Goal: Transaction & Acquisition: Purchase product/service

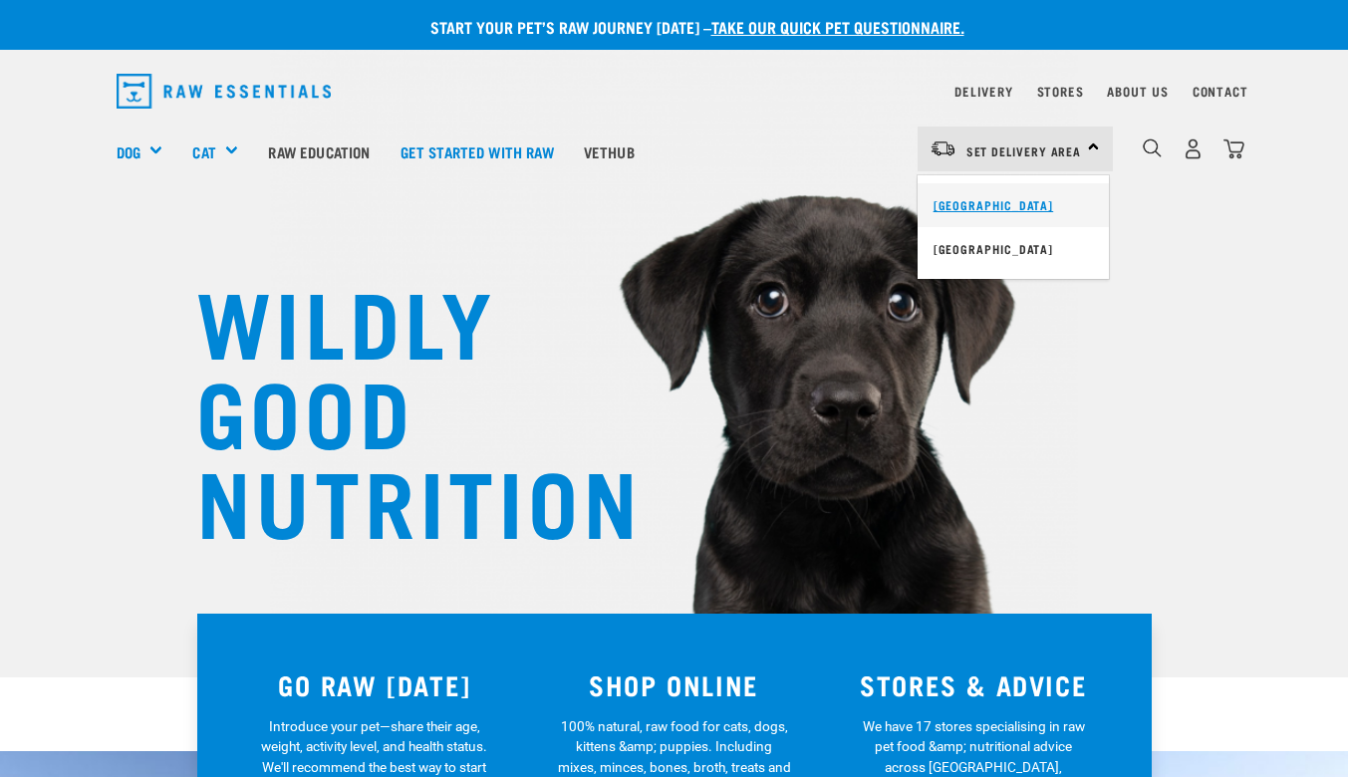
click at [1045, 204] on link "[GEOGRAPHIC_DATA]" at bounding box center [1013, 205] width 191 height 44
click at [970, 91] on link "Delivery" at bounding box center [983, 91] width 58 height 7
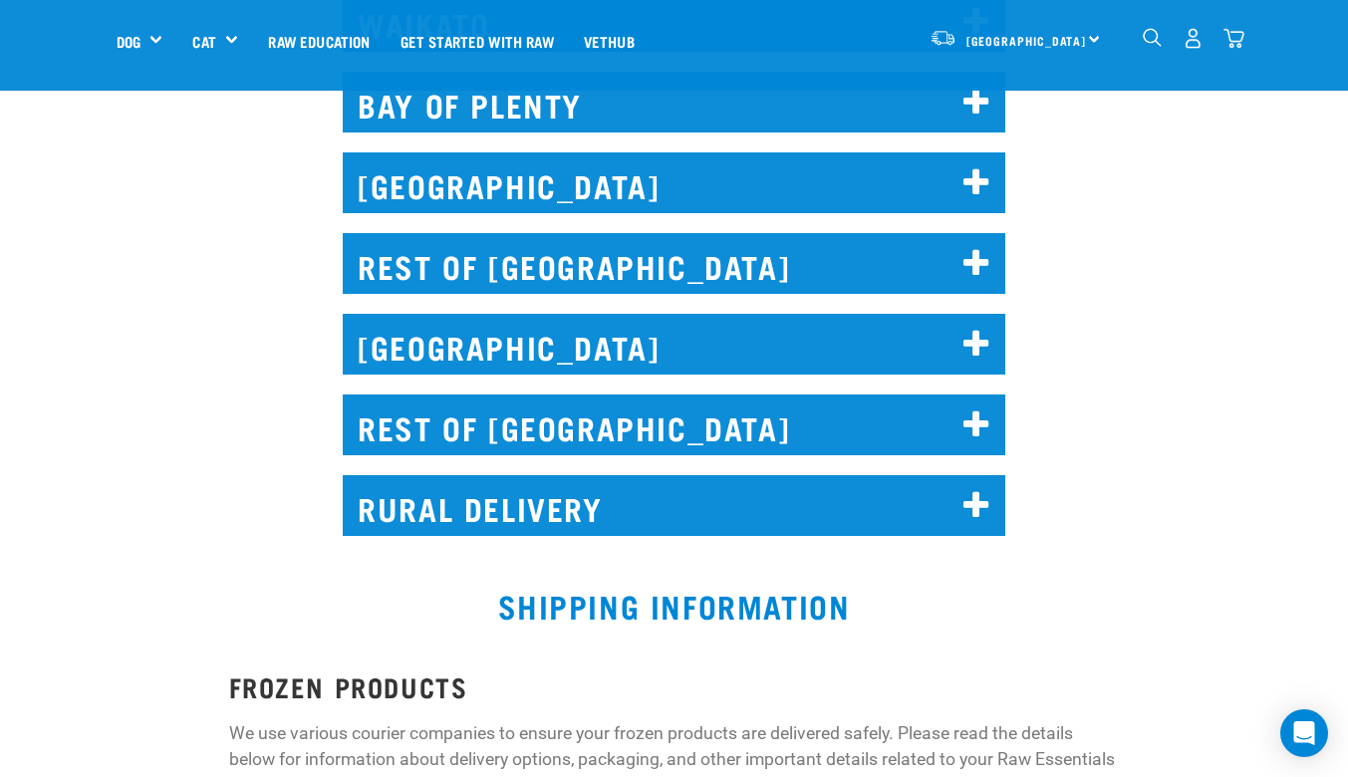
scroll to position [1287, 0]
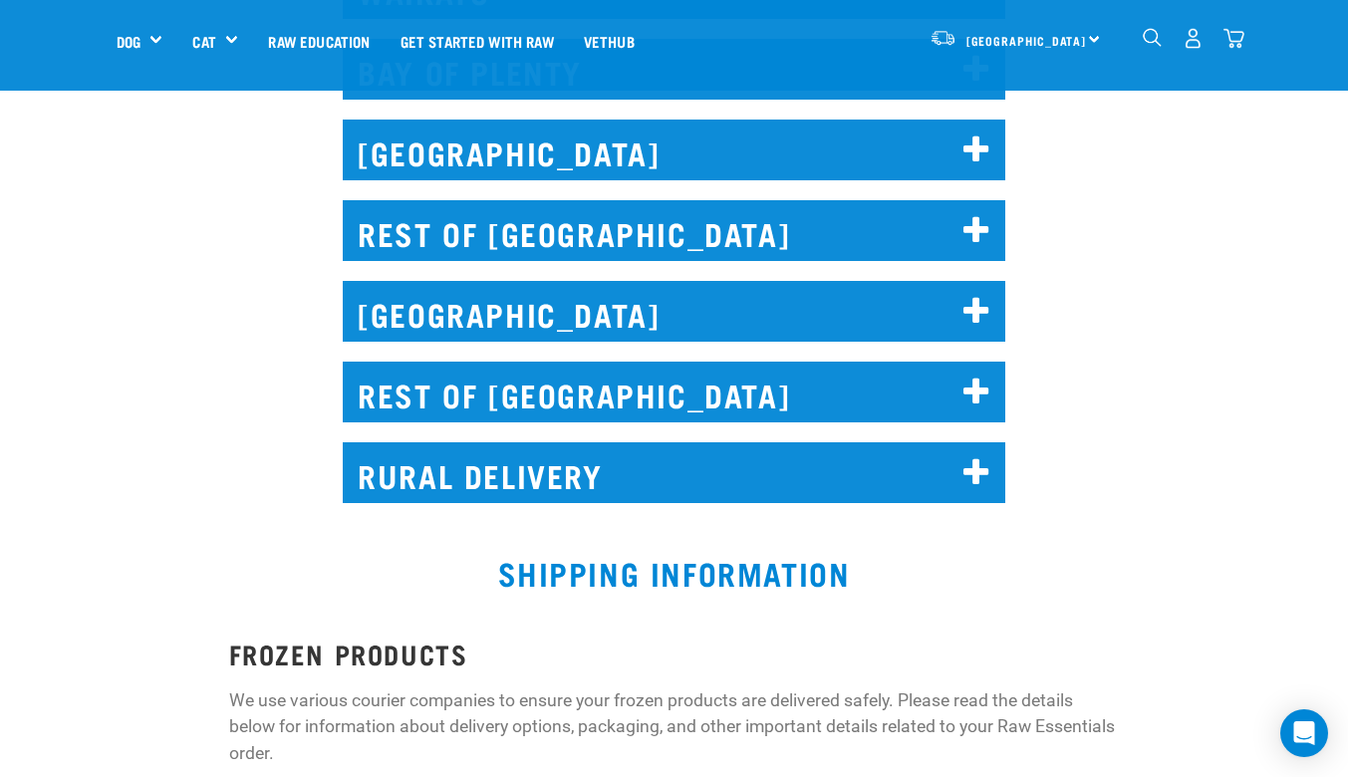
click at [470, 120] on h2 "WELLINGTON" at bounding box center [674, 150] width 663 height 61
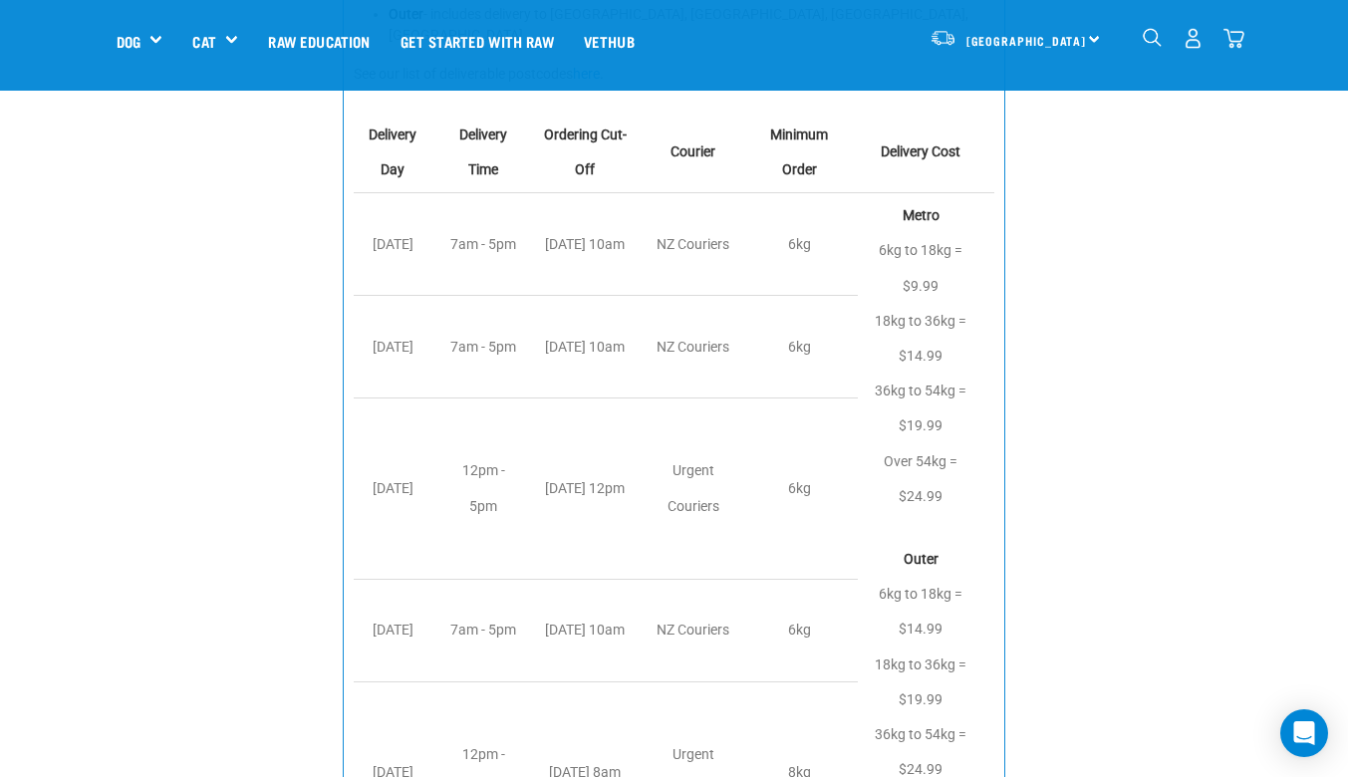
scroll to position [1552, 0]
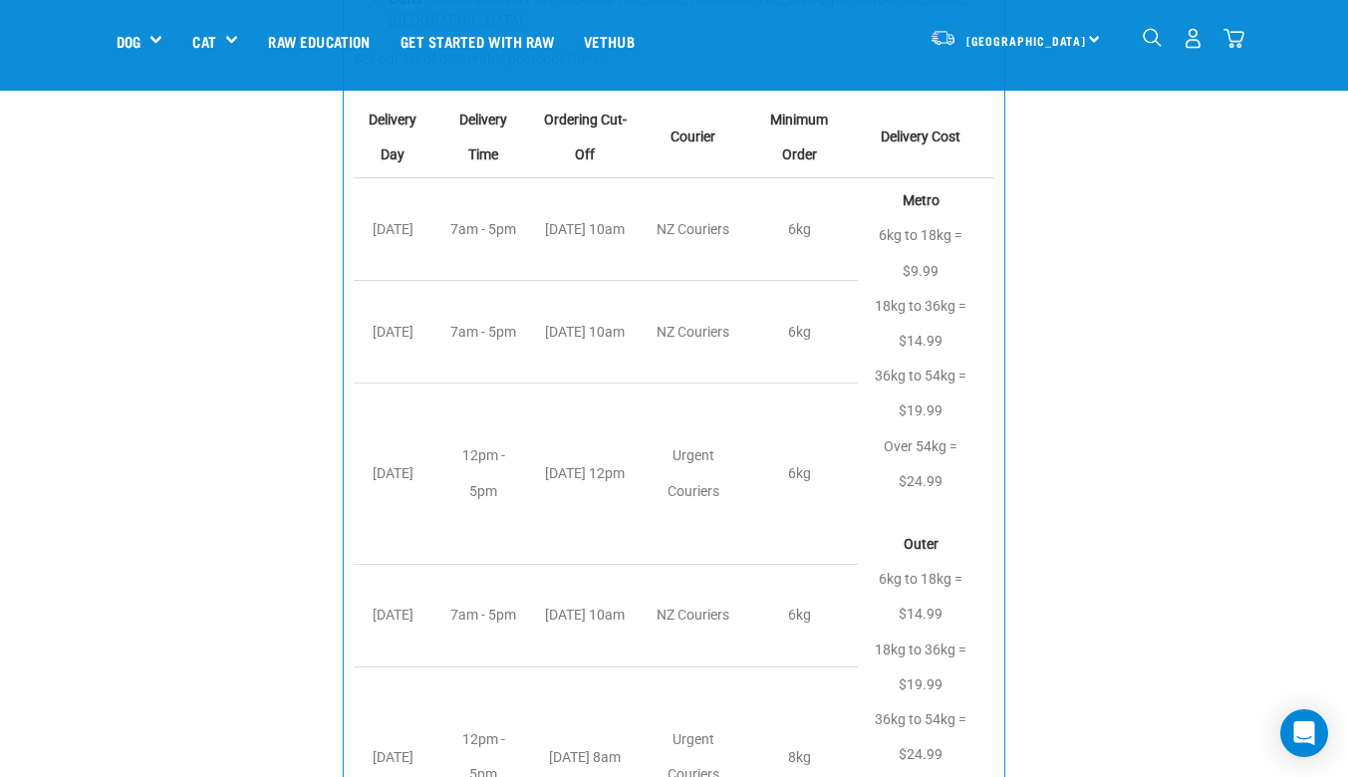
click at [1189, 398] on div "WELLINGTON Metro - includes delivery to Central Wellington & Lower Hutt (exclud…" at bounding box center [674, 391] width 1372 height 1129
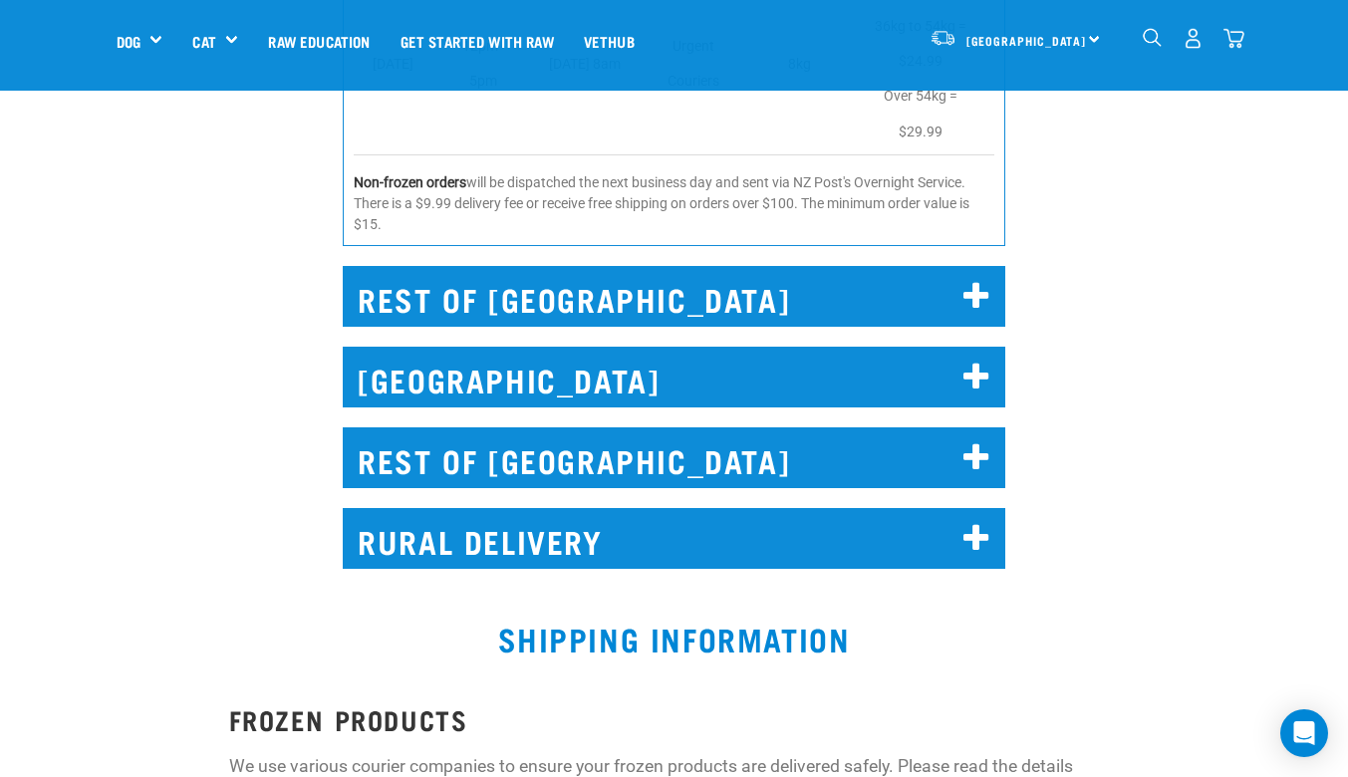
scroll to position [2269, 0]
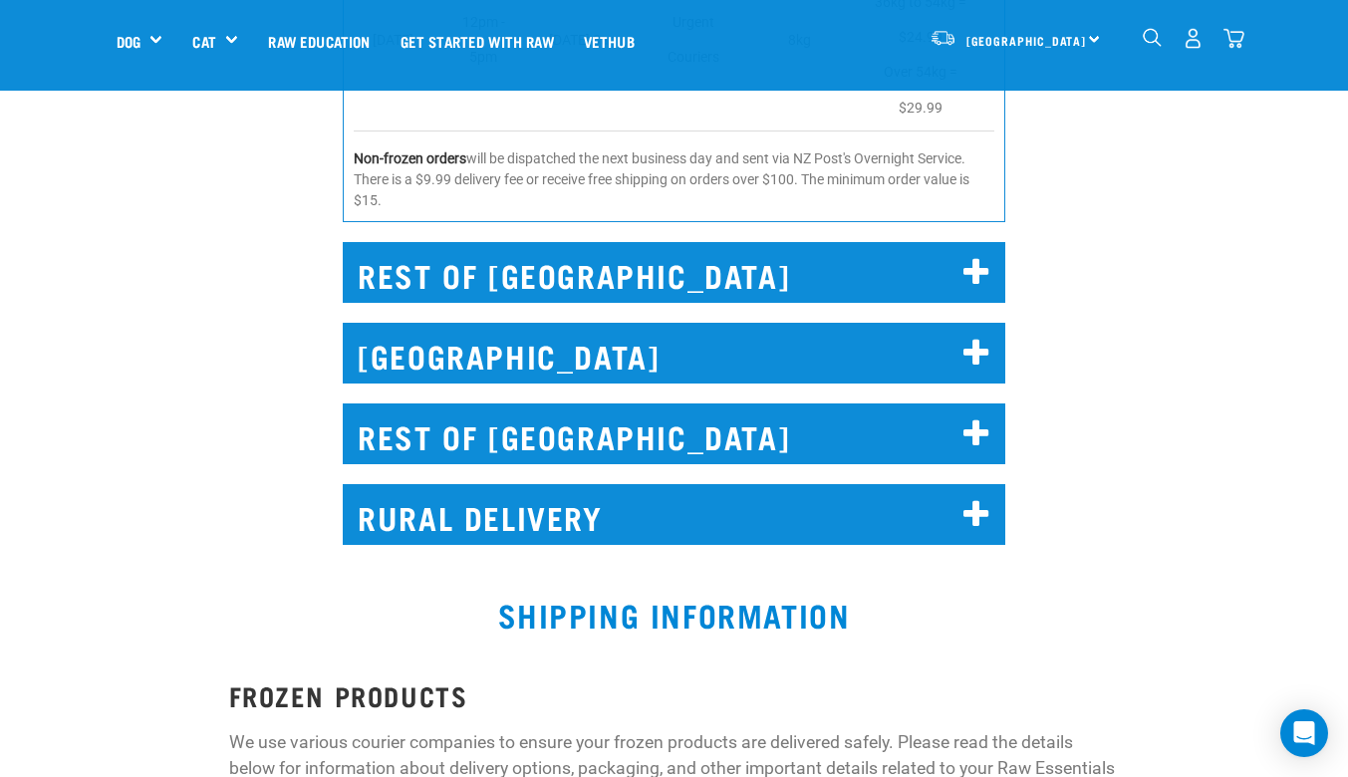
click at [1081, 456] on div "RURAL DELIVERY We don't currently offer rural delivery to your door via NZ Cour…" at bounding box center [674, 508] width 1372 height 105
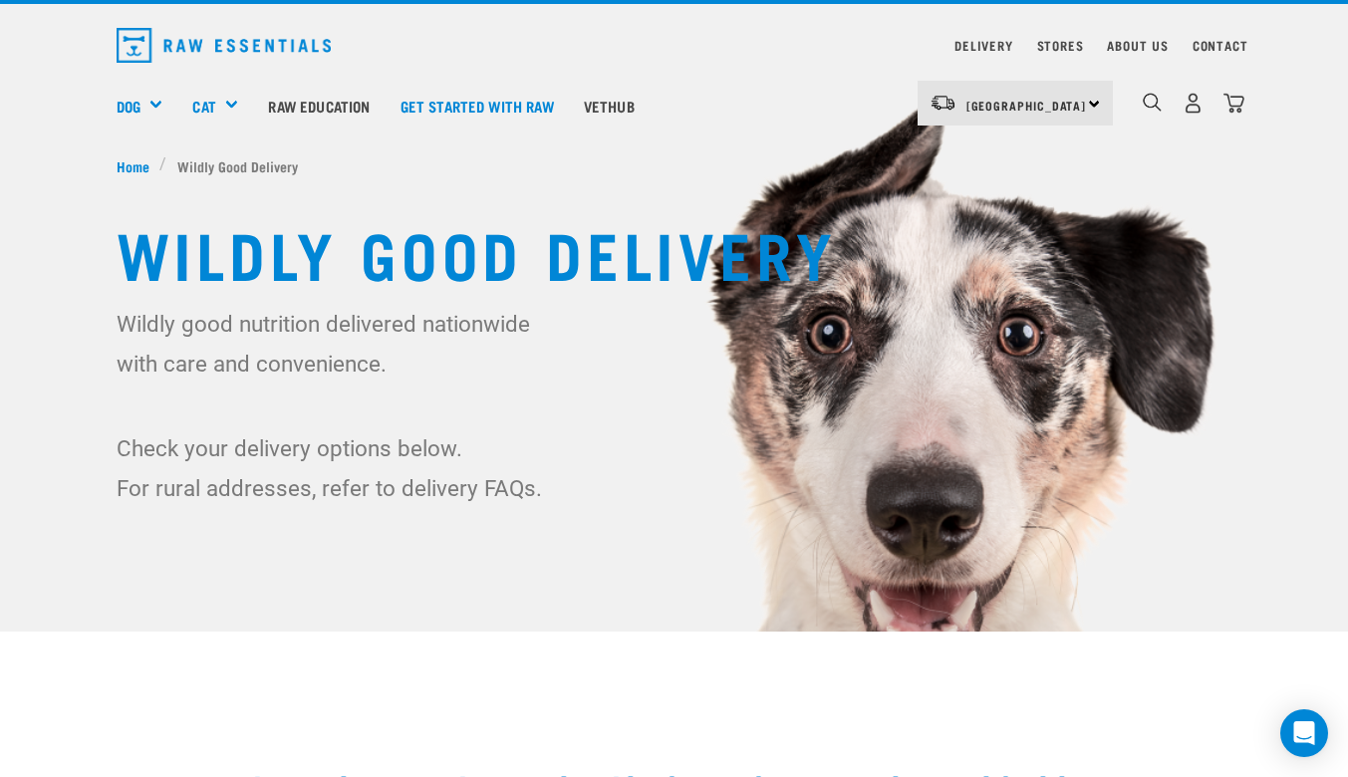
scroll to position [0, 0]
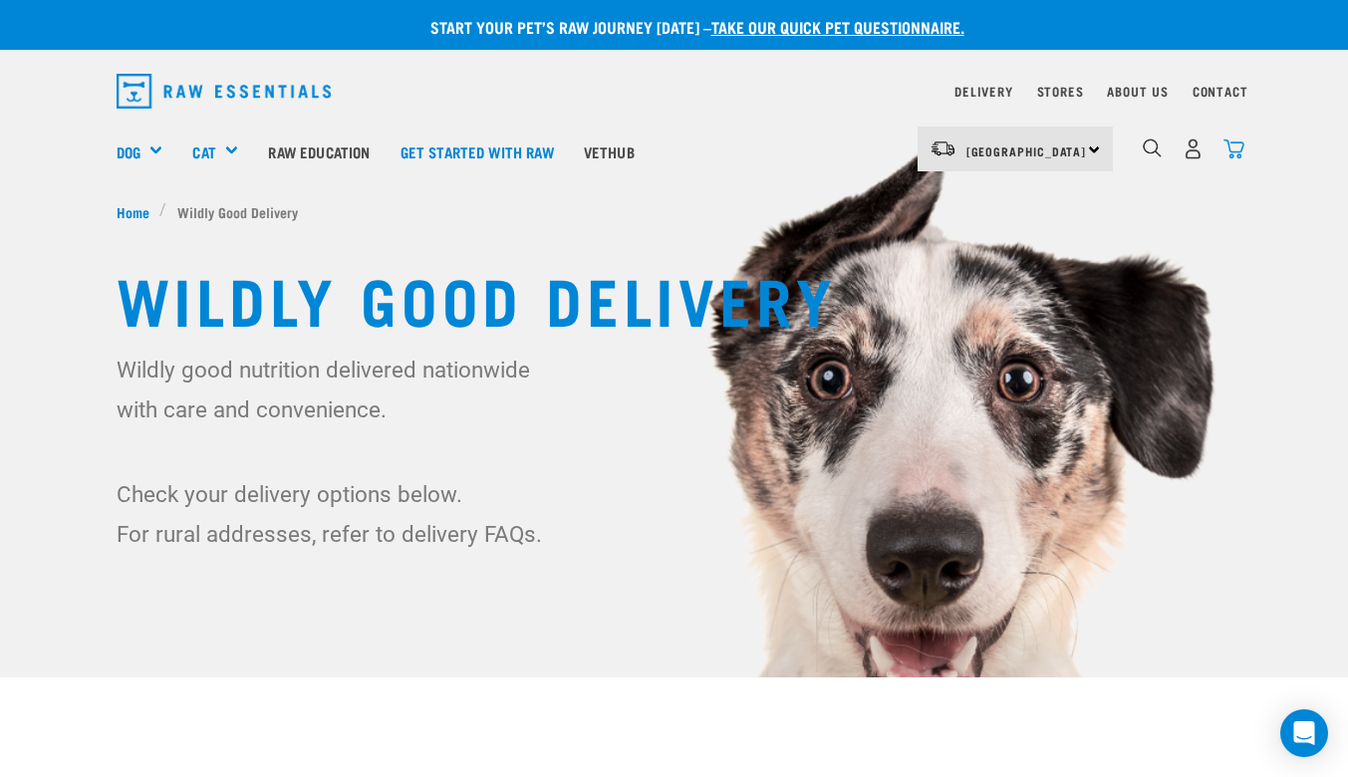
click at [1240, 157] on img "dropdown navigation" at bounding box center [1233, 148] width 21 height 21
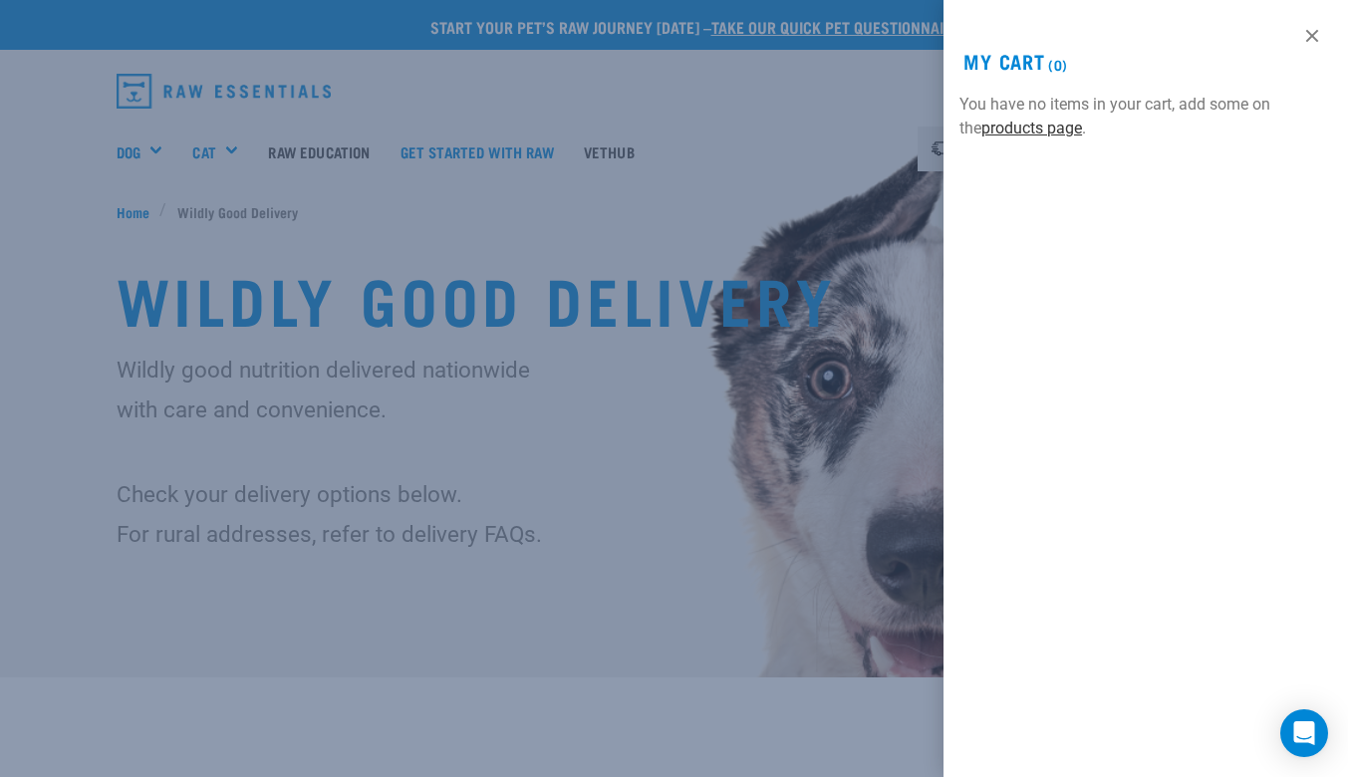
click at [1010, 131] on link "products page" at bounding box center [1031, 128] width 101 height 19
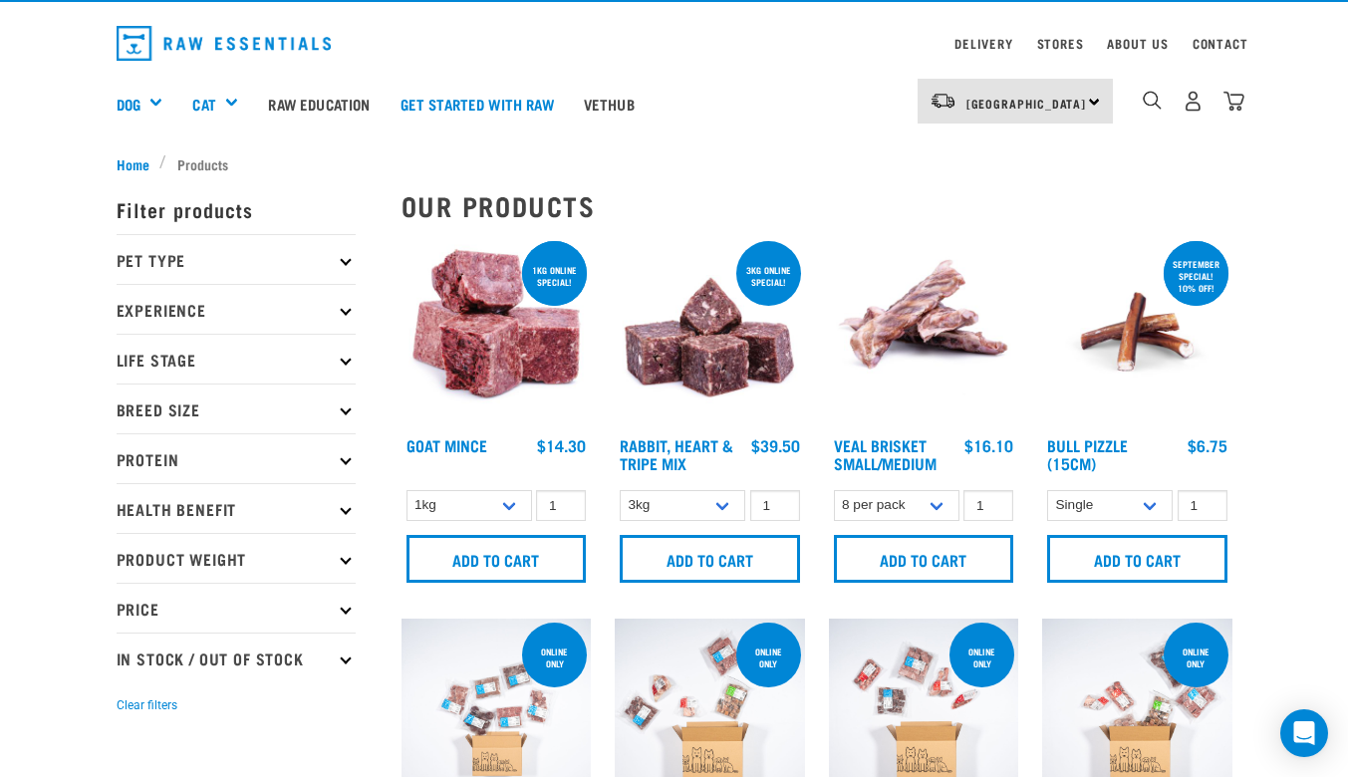
scroll to position [65, 0]
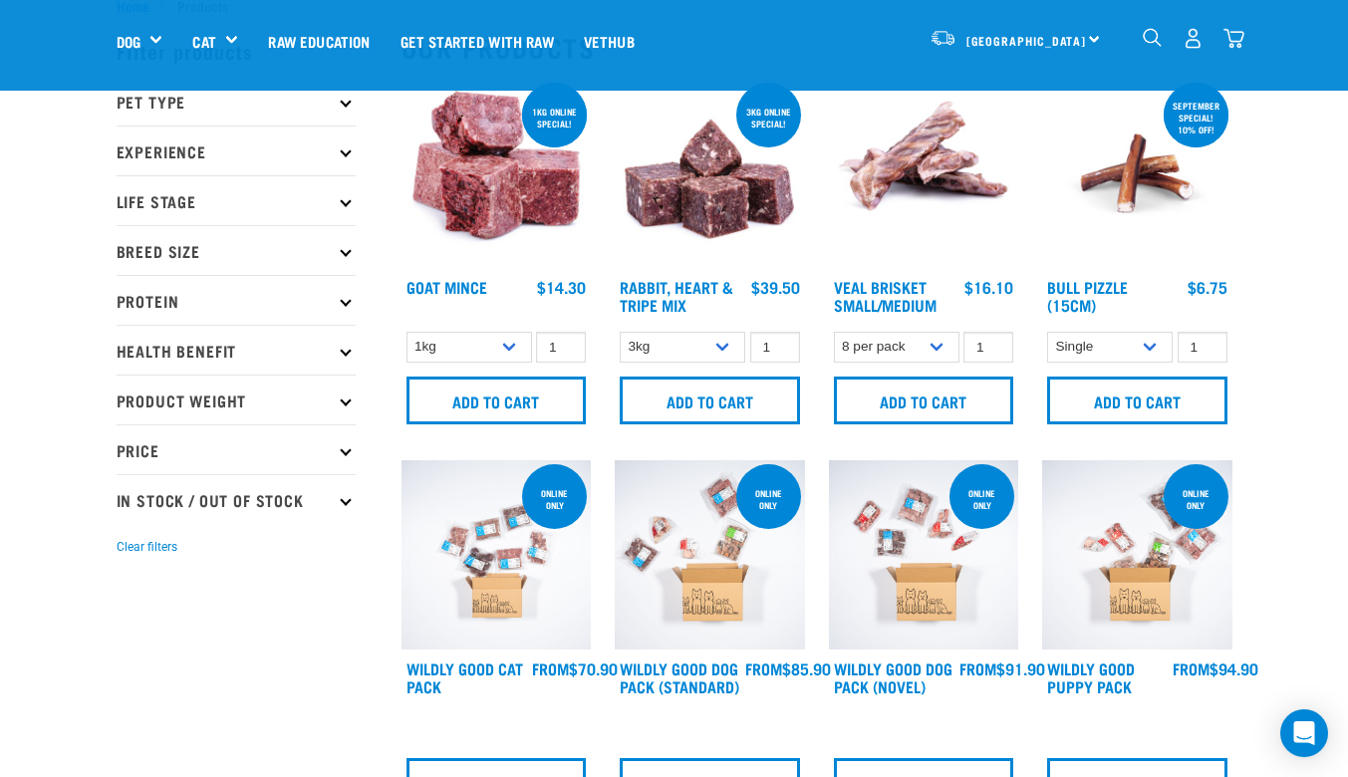
click at [345, 108] on p "Pet Type" at bounding box center [236, 101] width 239 height 50
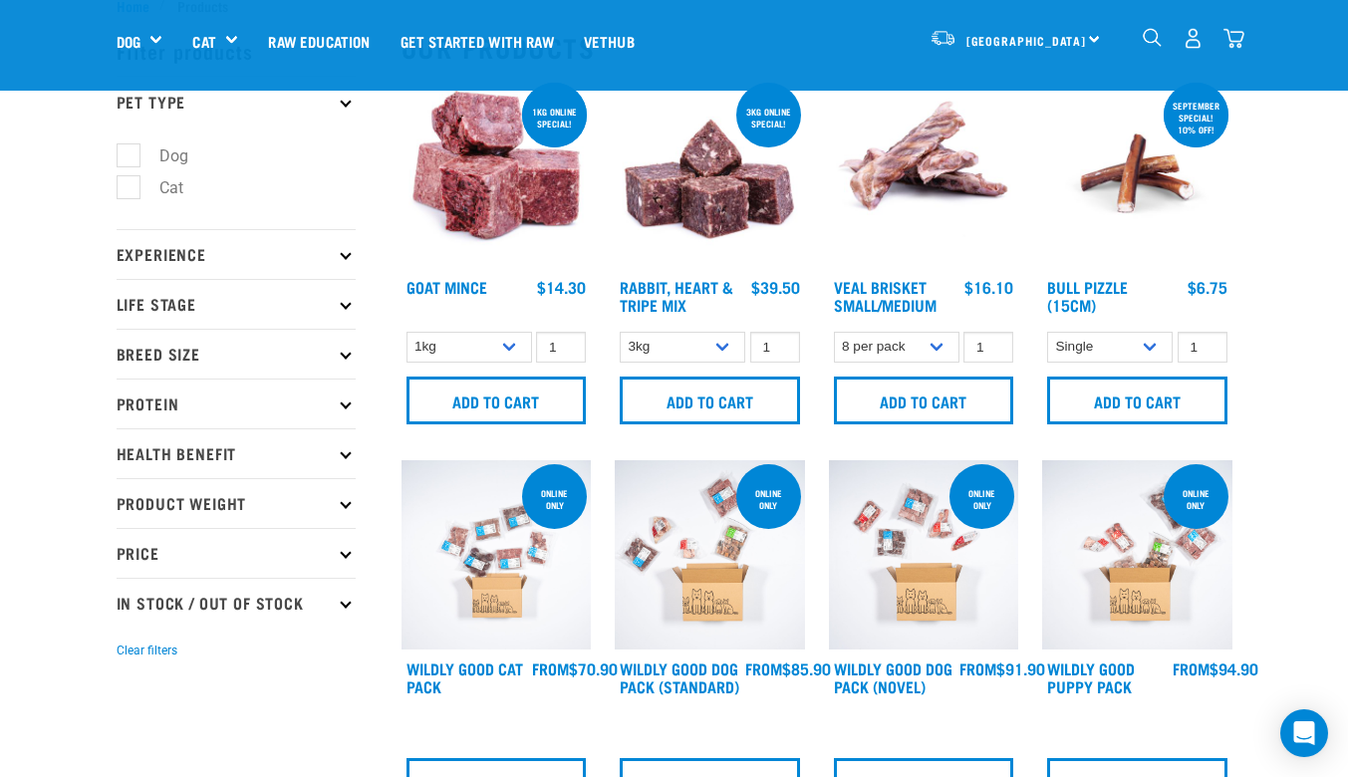
click at [133, 152] on label "Dog" at bounding box center [162, 155] width 69 height 25
click at [130, 152] on input "Dog" at bounding box center [123, 151] width 13 height 13
checkbox input "true"
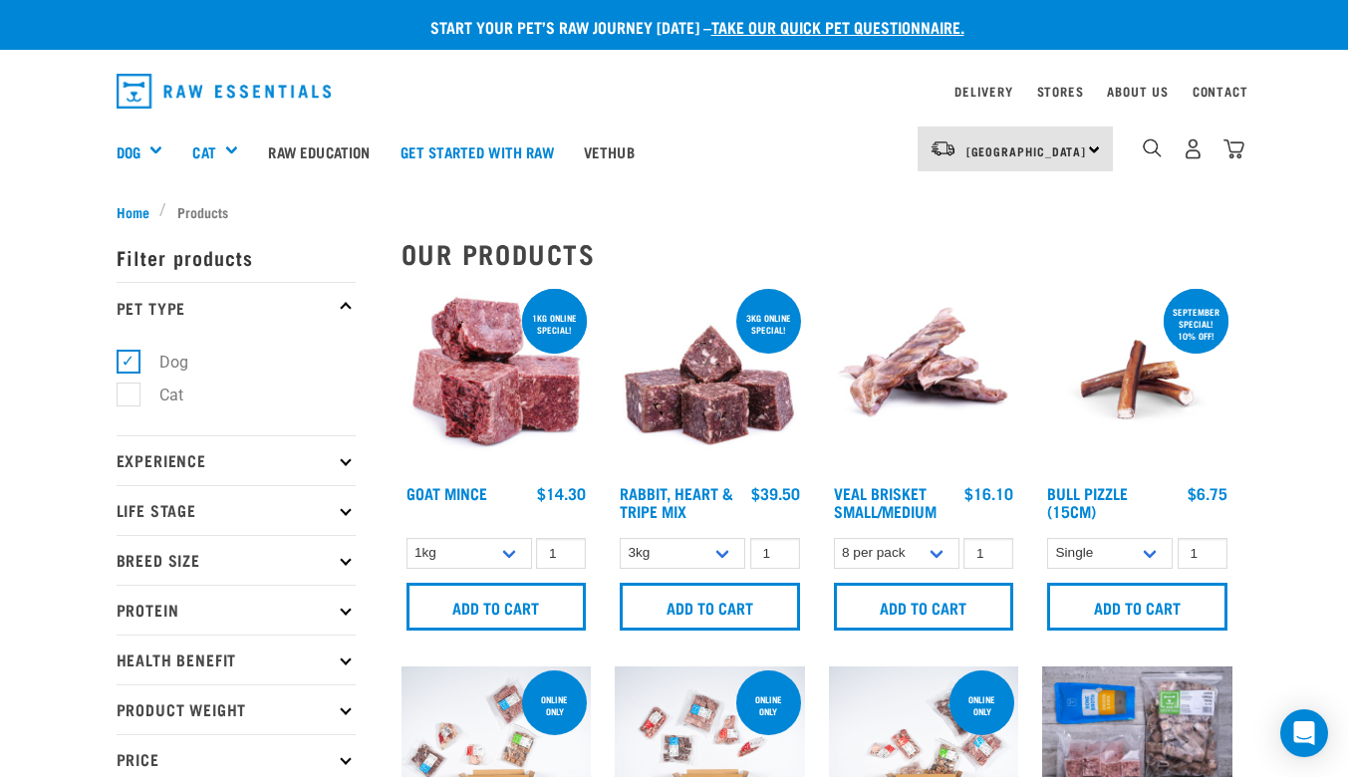
click at [346, 304] on icon at bounding box center [345, 307] width 11 height 11
click at [351, 465] on p "Experience" at bounding box center [236, 460] width 239 height 50
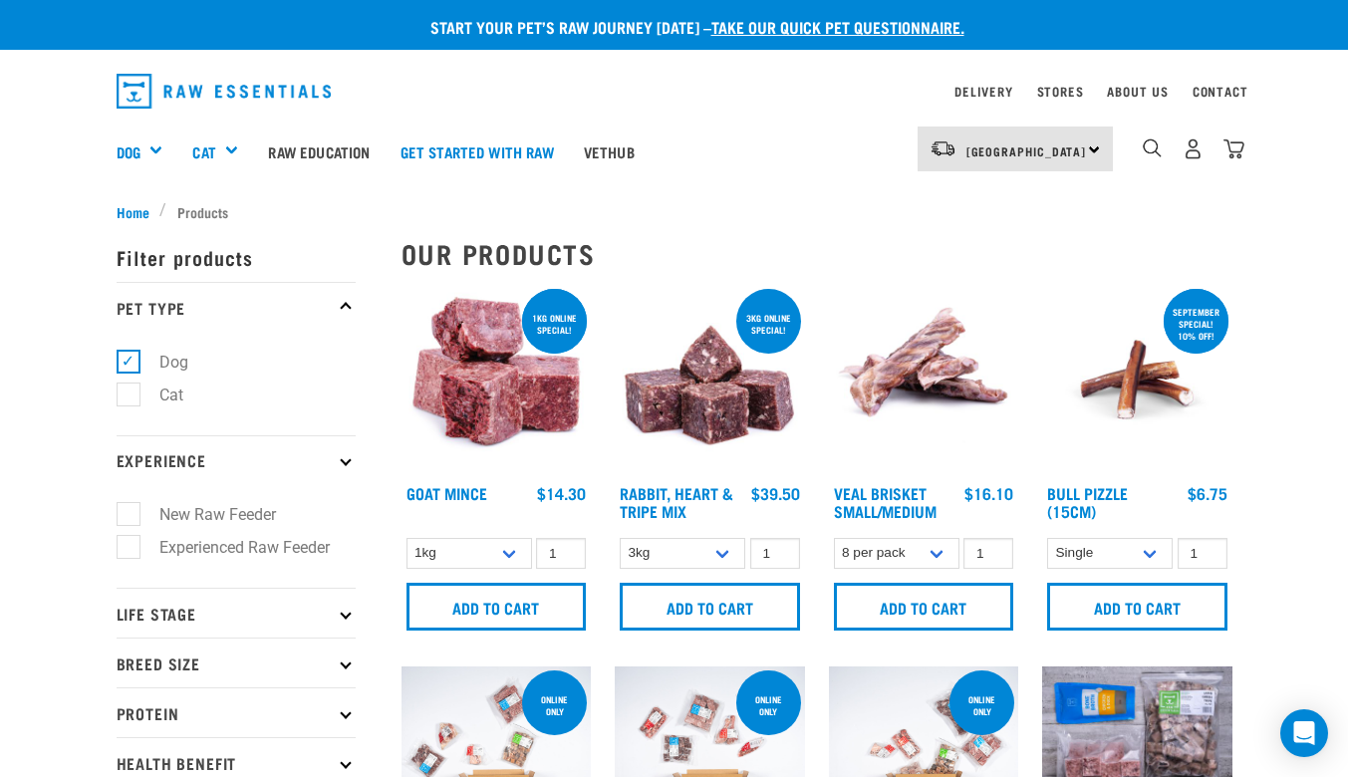
click at [138, 548] on label "Experienced Raw Feeder" at bounding box center [233, 547] width 210 height 25
click at [130, 548] on input "Experienced Raw Feeder" at bounding box center [123, 543] width 13 height 13
checkbox input "true"
click at [353, 624] on p "Life Stage" at bounding box center [236, 613] width 239 height 50
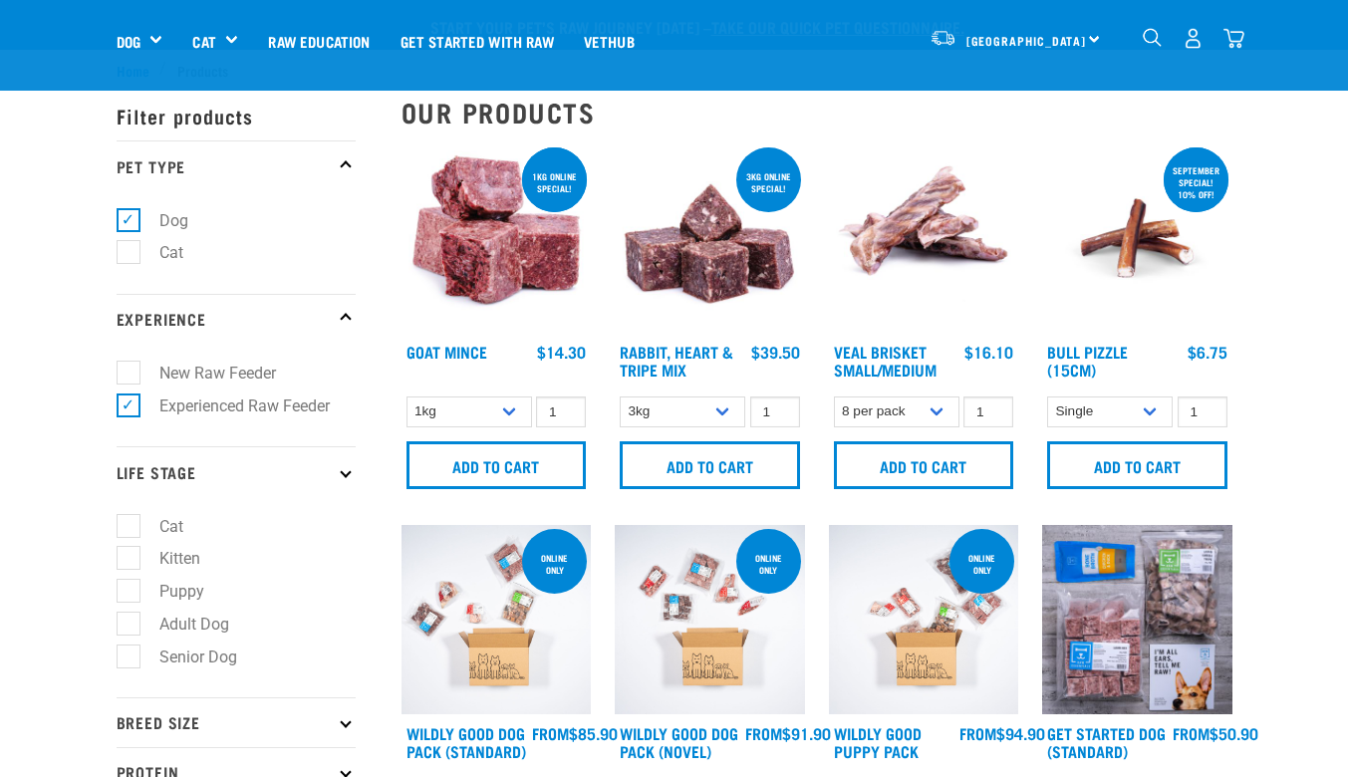
scroll to position [142, 0]
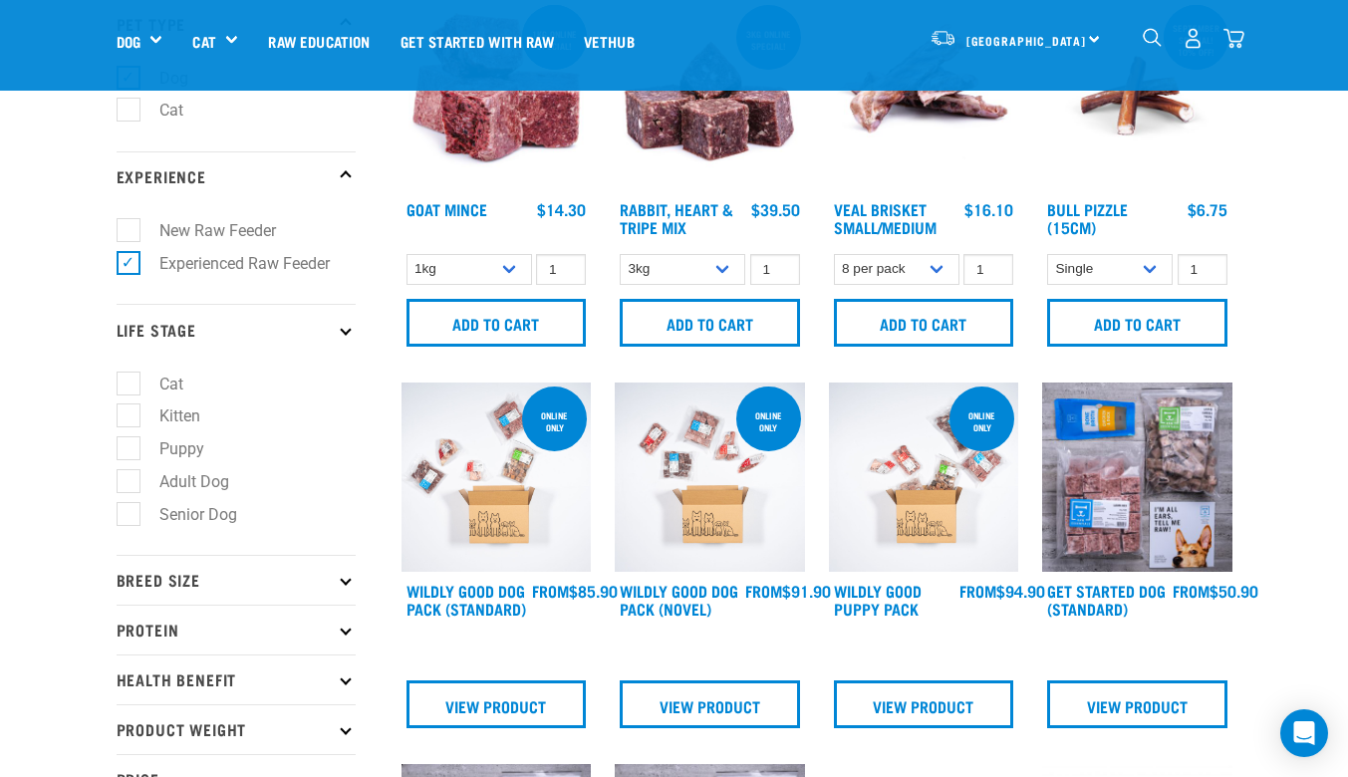
click at [131, 521] on label "Senior Dog" at bounding box center [187, 514] width 118 height 25
click at [130, 517] on input "Senior Dog" at bounding box center [123, 510] width 13 height 13
checkbox input "true"
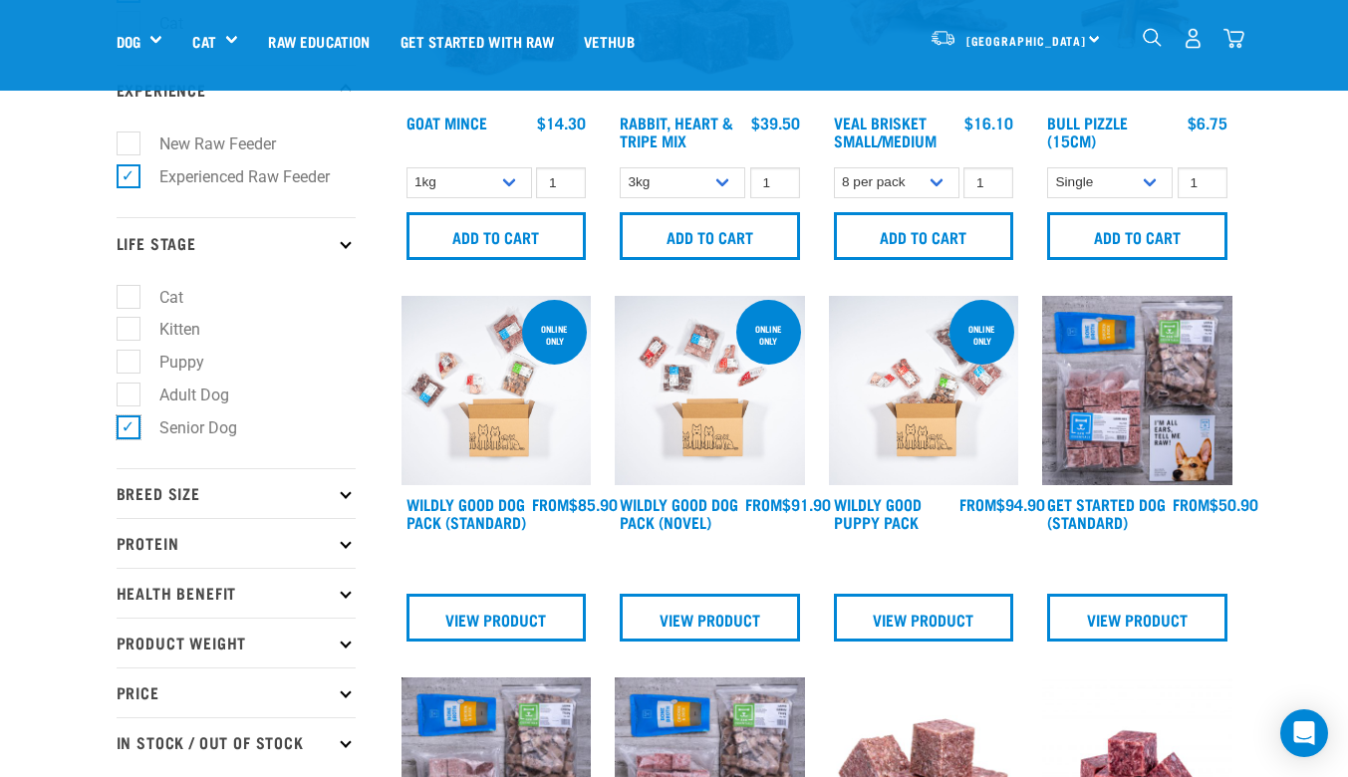
scroll to position [241, 0]
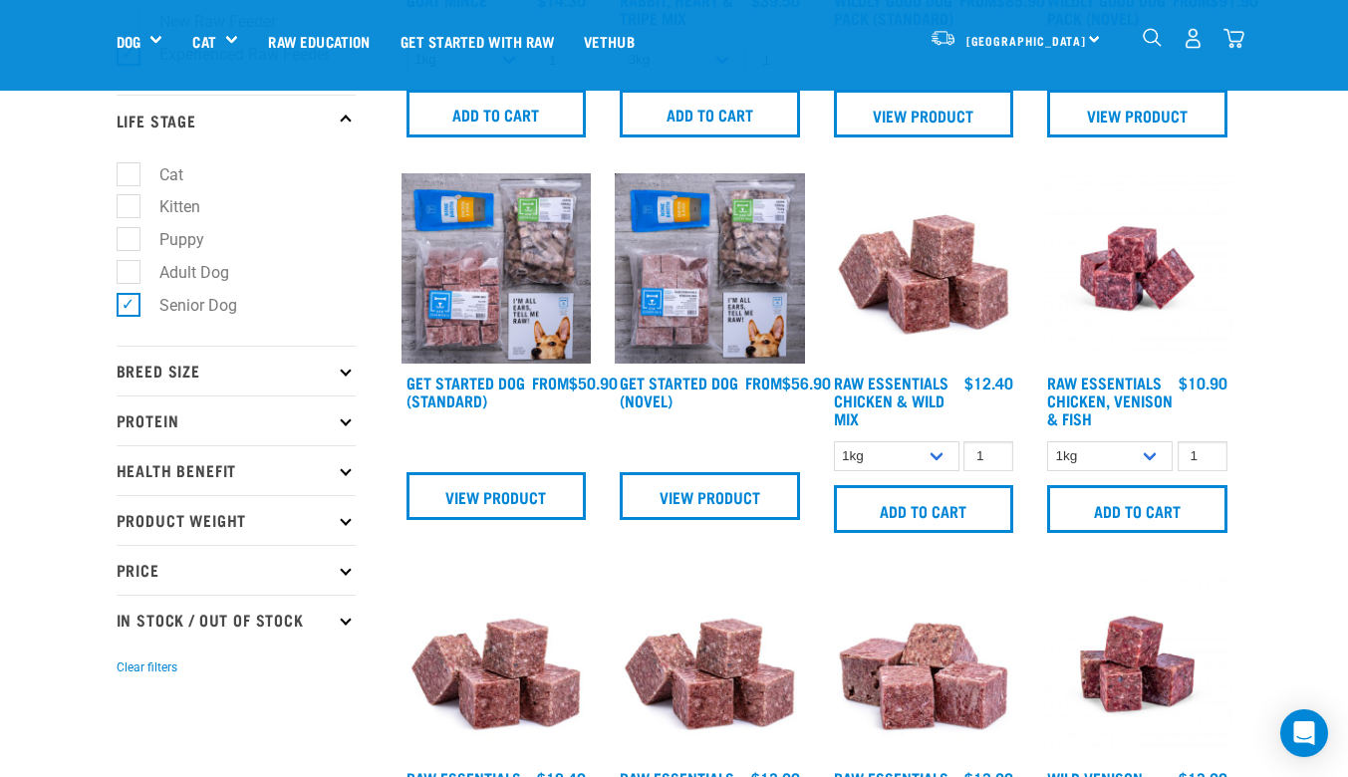
scroll to position [374, 0]
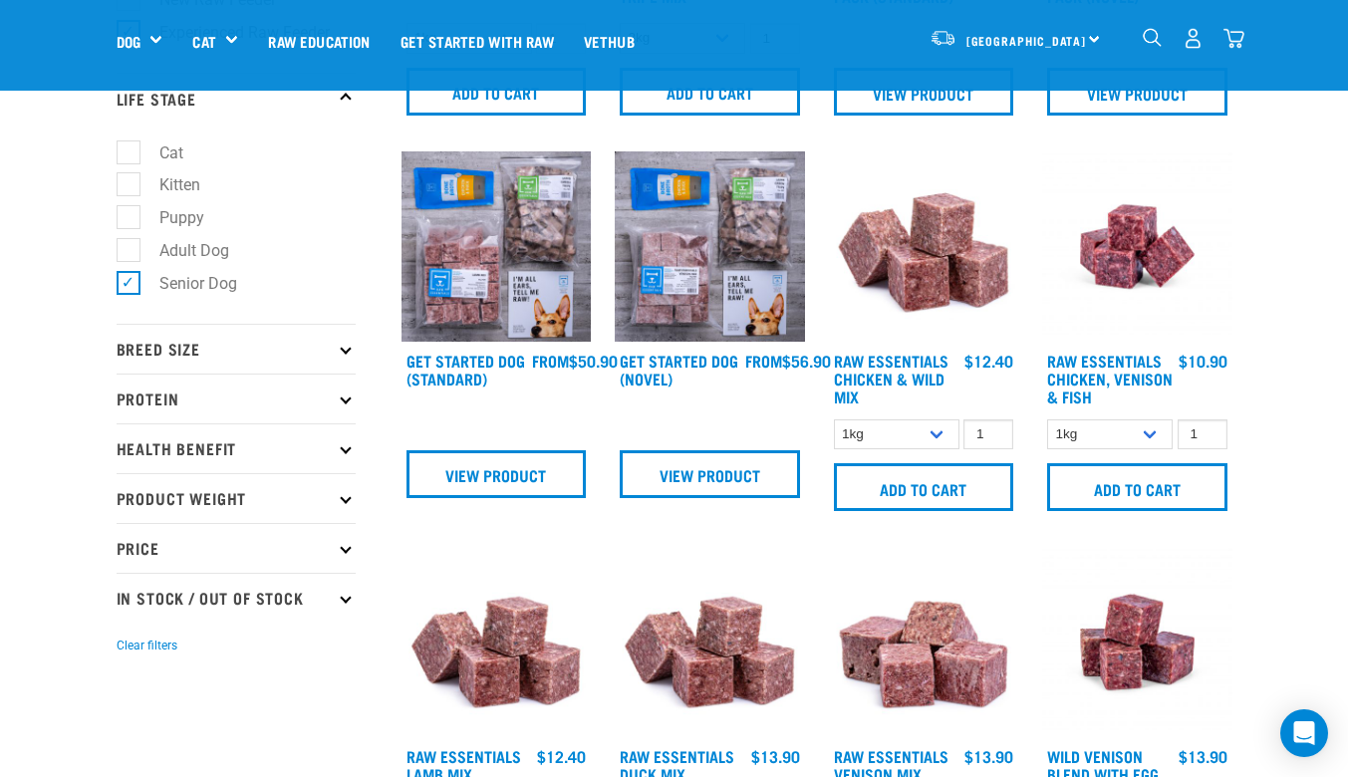
click at [343, 360] on p "Breed Size" at bounding box center [236, 349] width 239 height 50
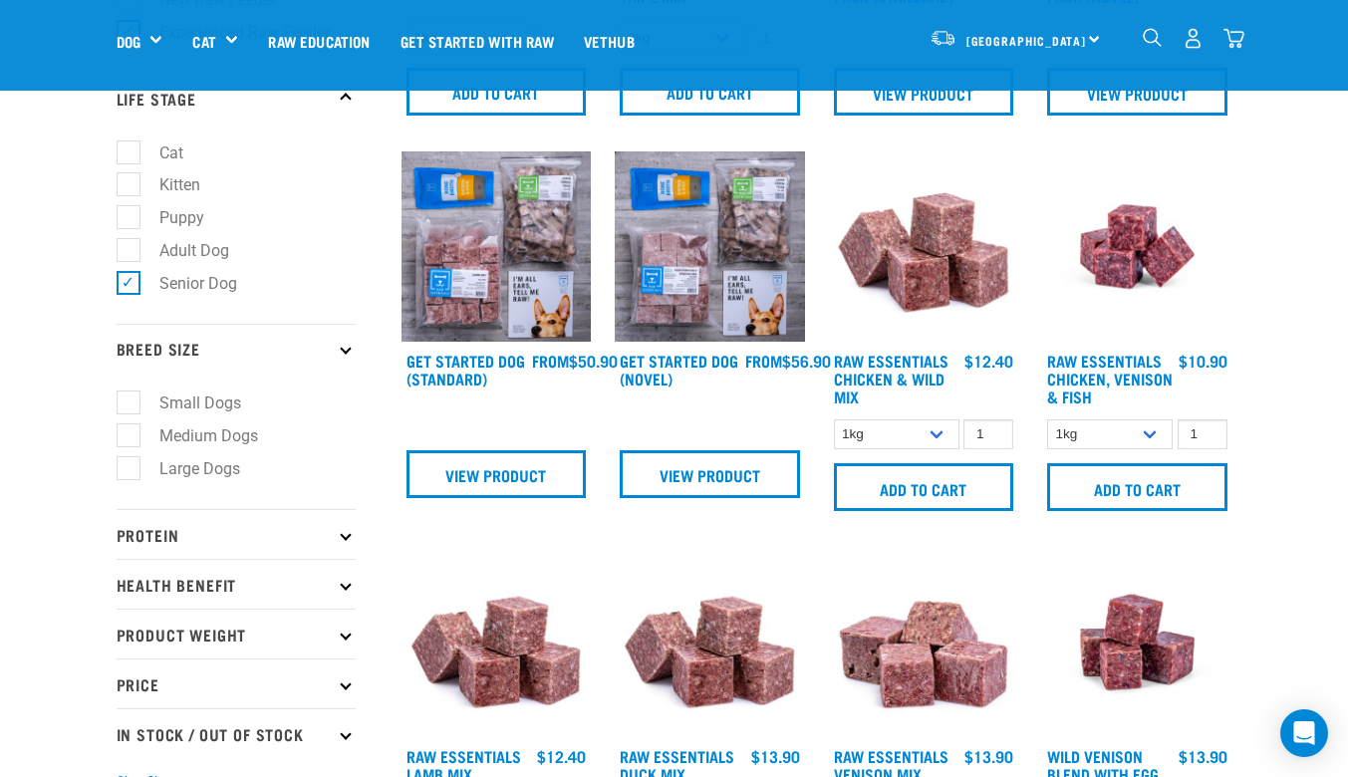
click at [129, 443] on label "Medium Dogs" at bounding box center [197, 435] width 138 height 25
click at [129, 439] on input "Medium Dogs" at bounding box center [123, 432] width 13 height 13
checkbox input "true"
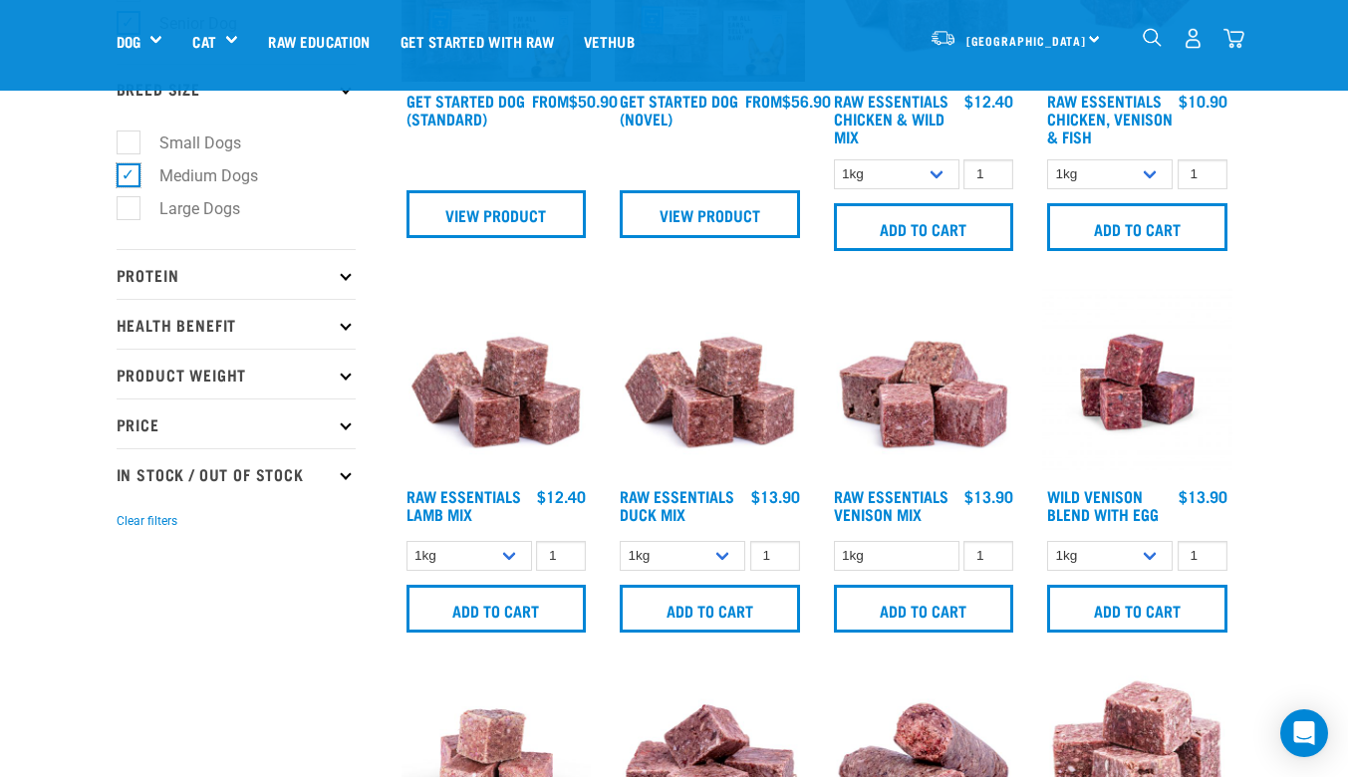
scroll to position [641, 0]
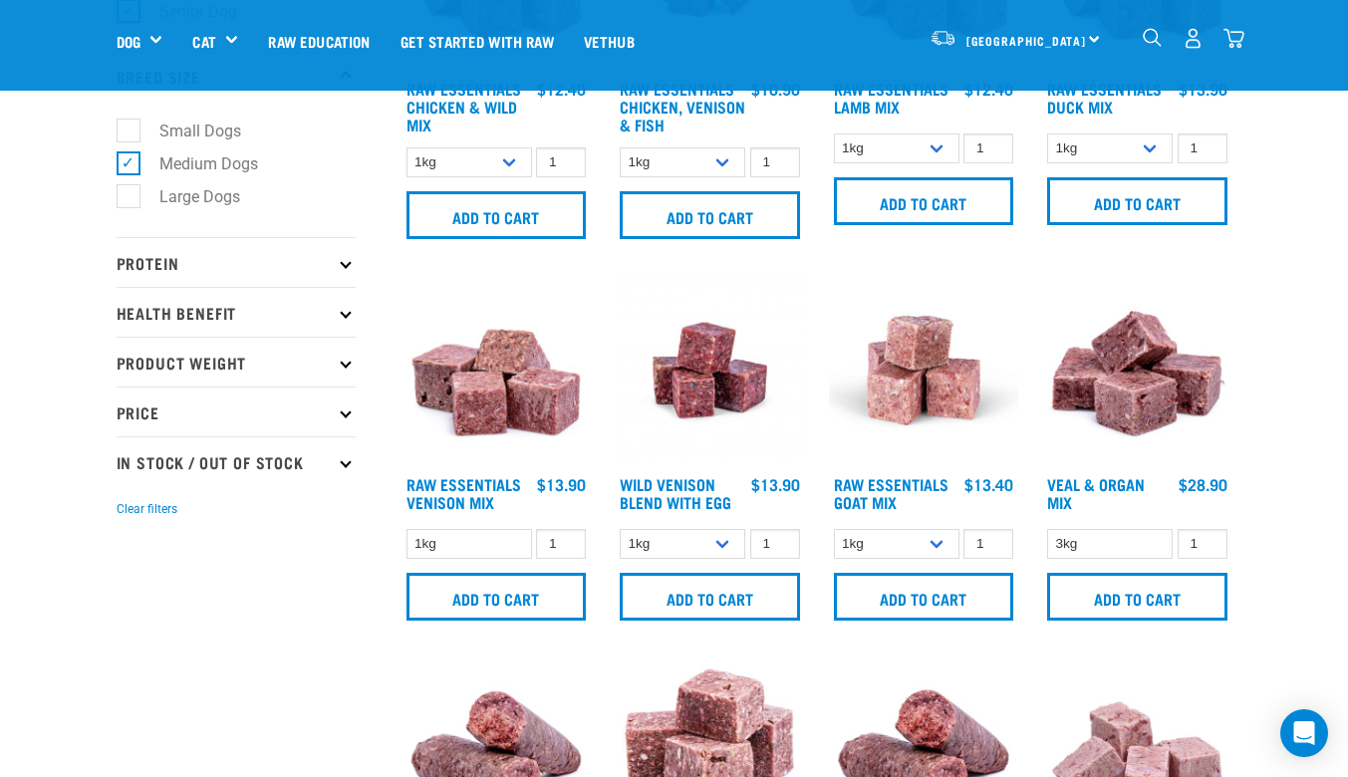
scroll to position [647, 0]
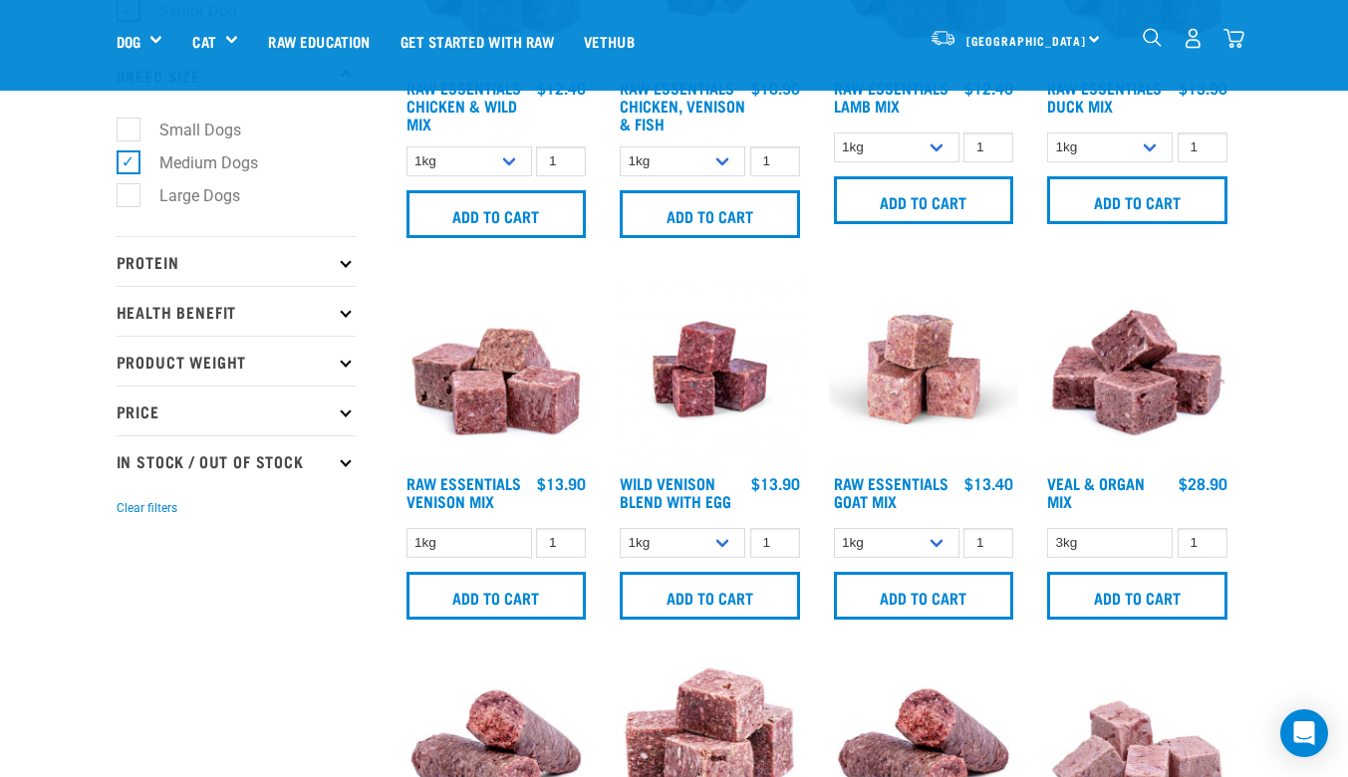
click at [346, 317] on icon at bounding box center [345, 311] width 11 height 11
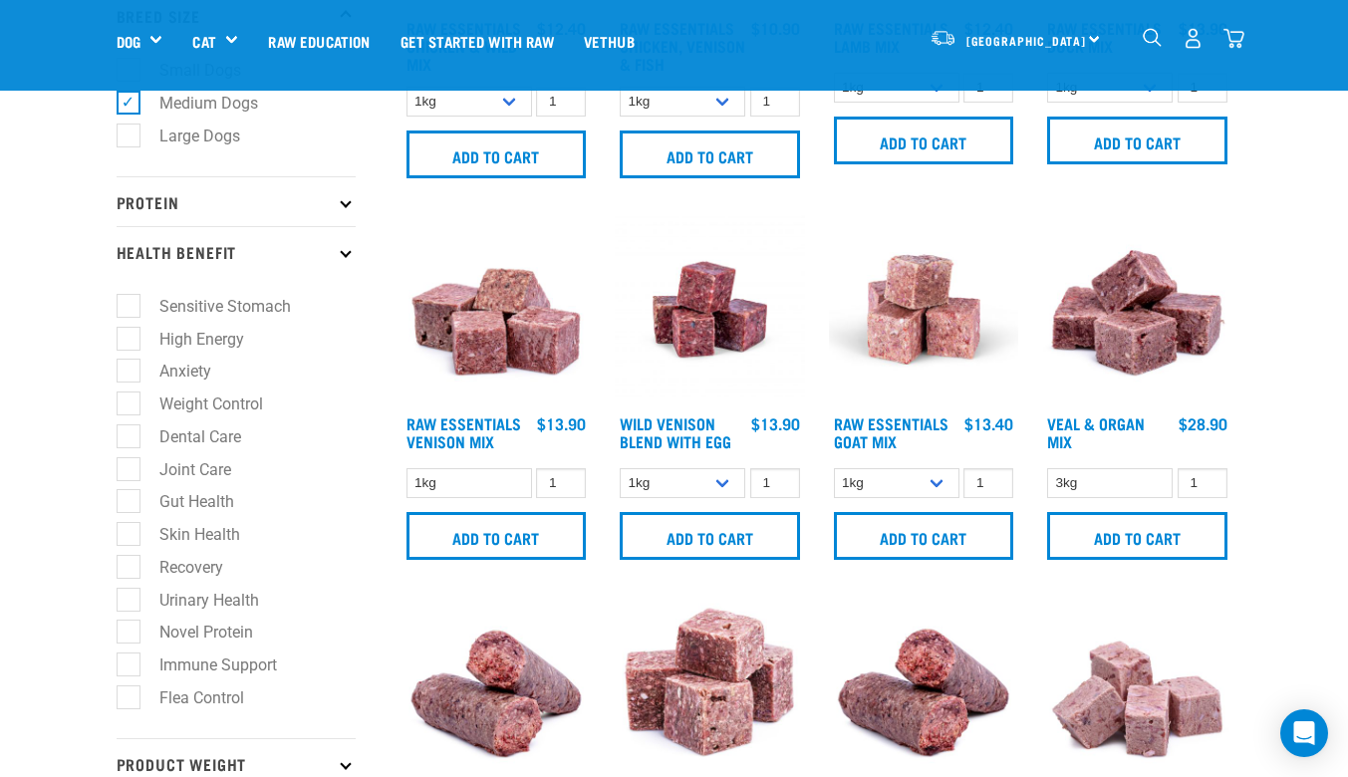
scroll to position [709, 0]
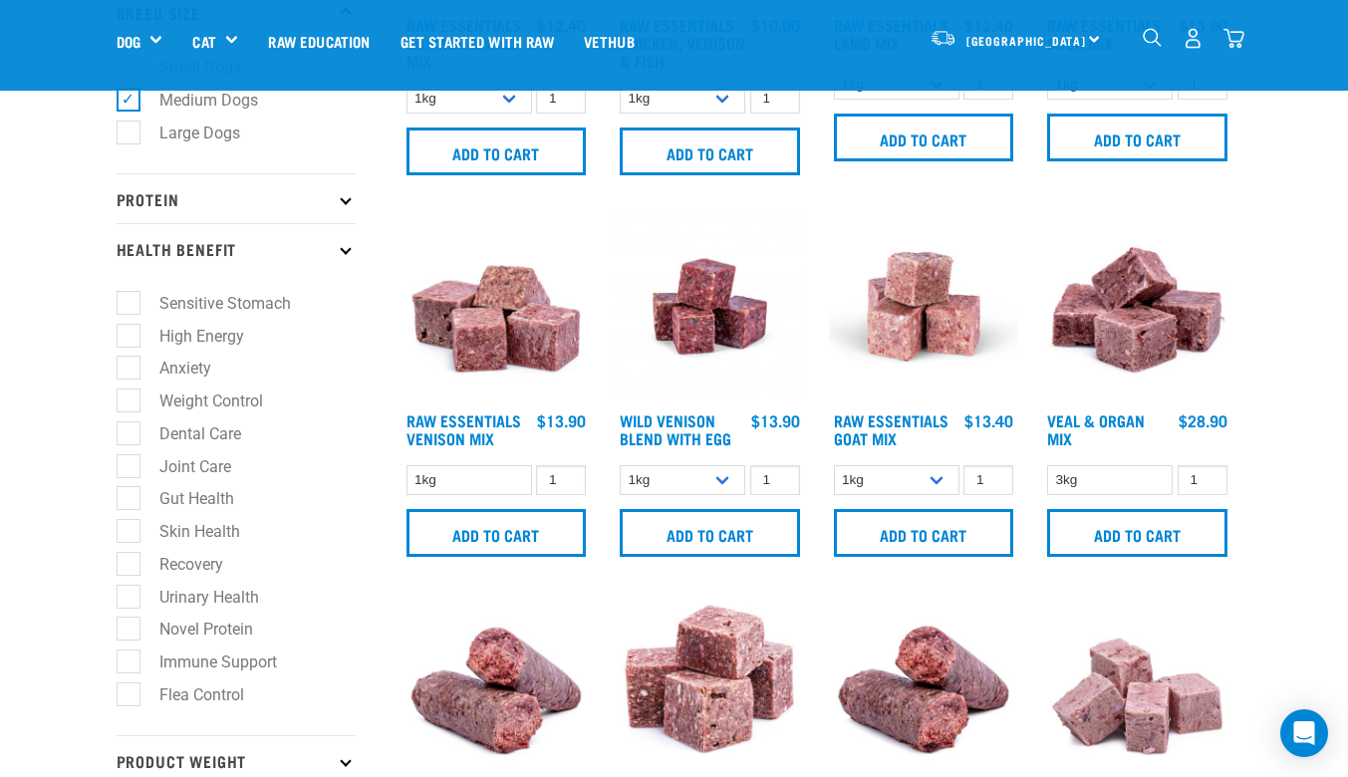
click at [134, 541] on label "Skin Health" at bounding box center [188, 531] width 121 height 25
click at [130, 535] on input "Skin Health" at bounding box center [123, 528] width 13 height 13
checkbox input "true"
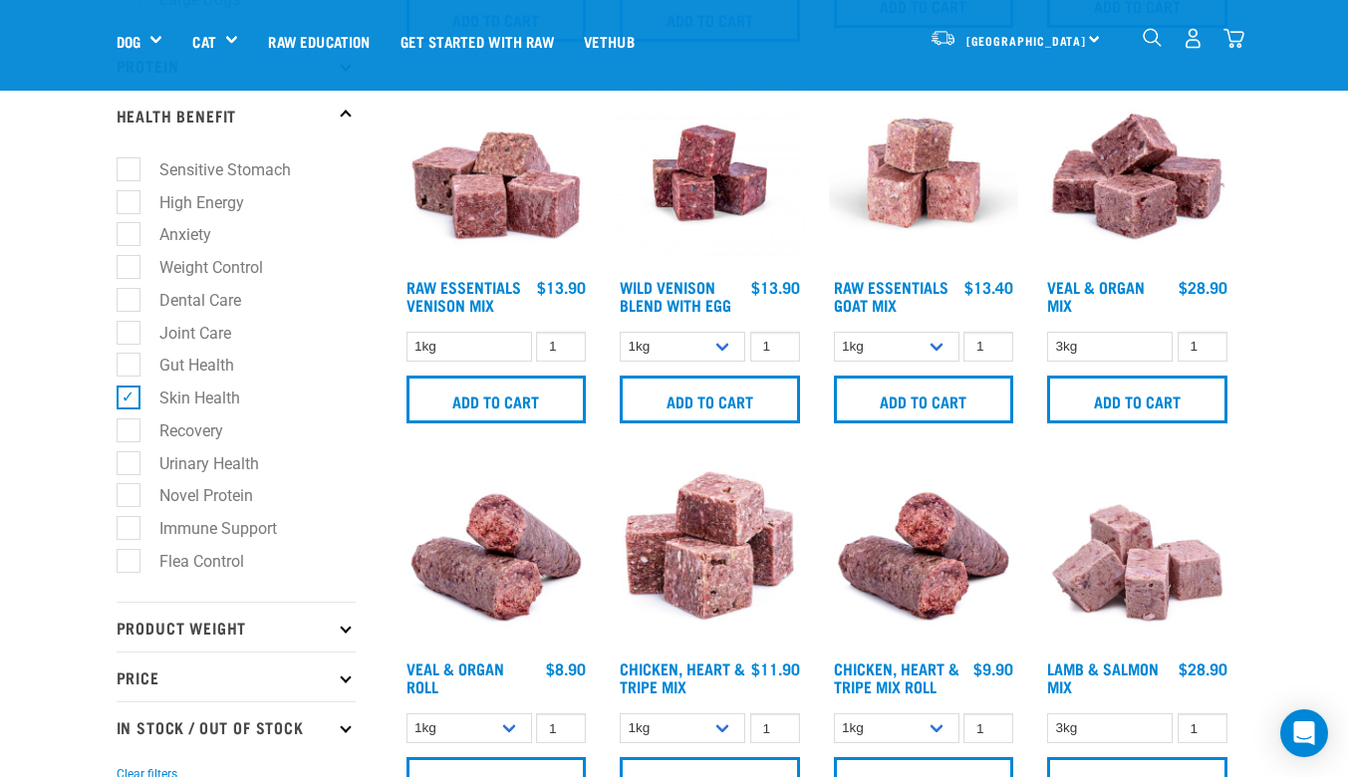
scroll to position [853, 0]
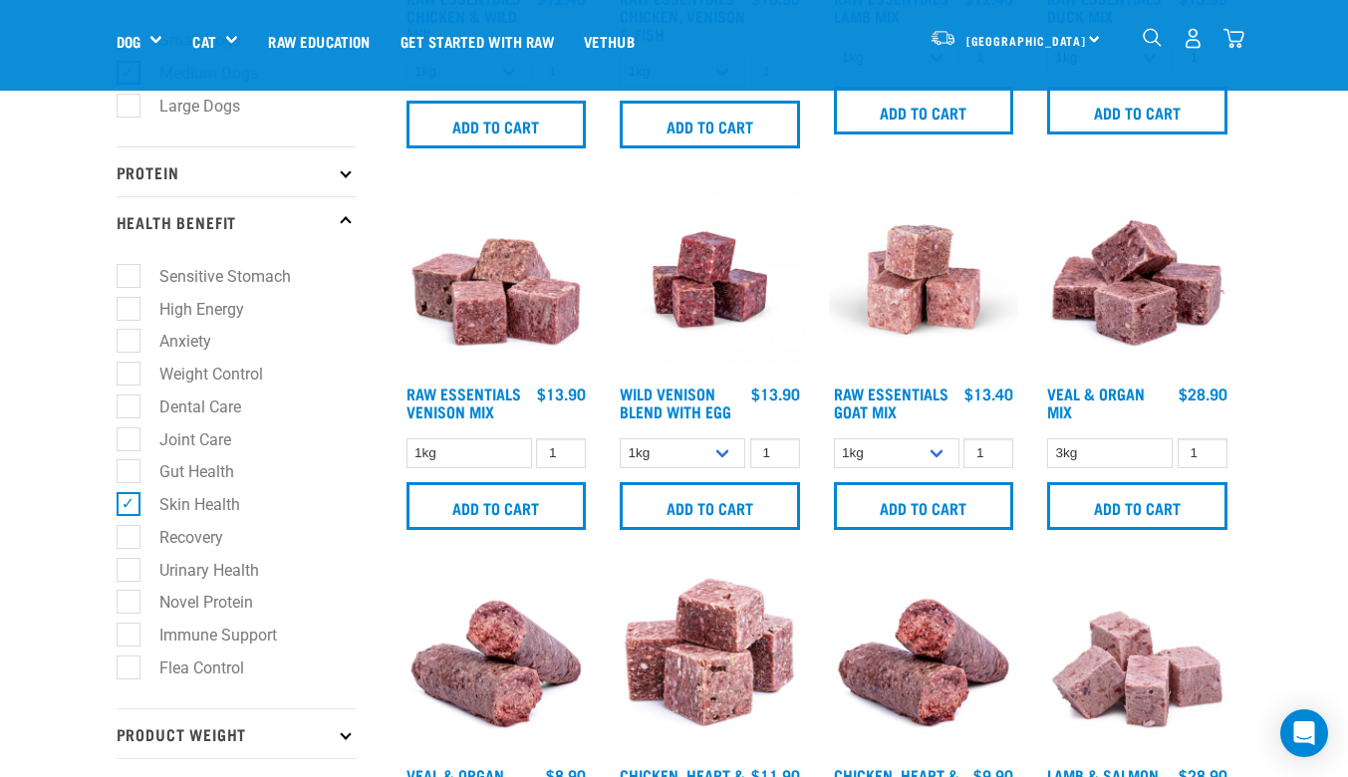
scroll to position [738, 0]
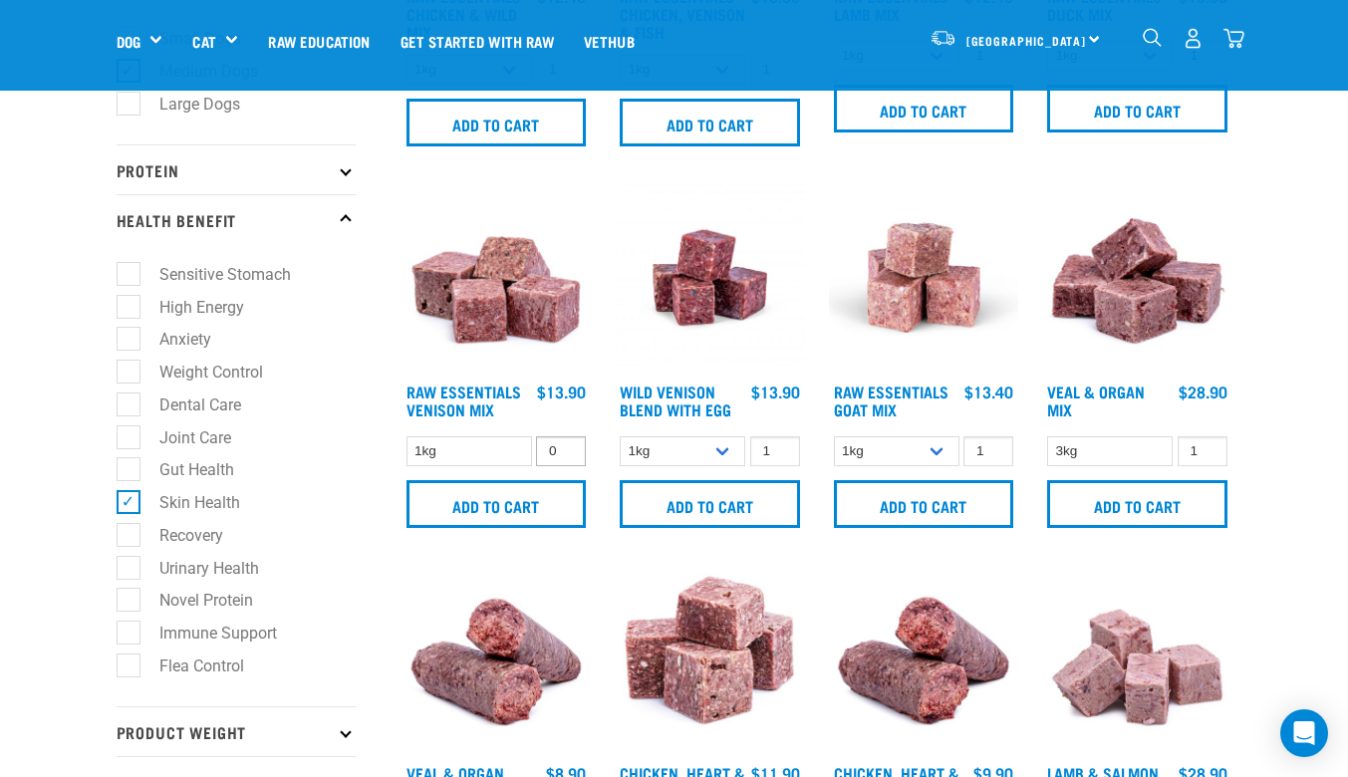
click at [567, 454] on input "0" at bounding box center [561, 451] width 50 height 31
click at [564, 445] on input "1" at bounding box center [561, 451] width 50 height 31
click at [498, 511] on input "Add to cart" at bounding box center [496, 504] width 180 height 48
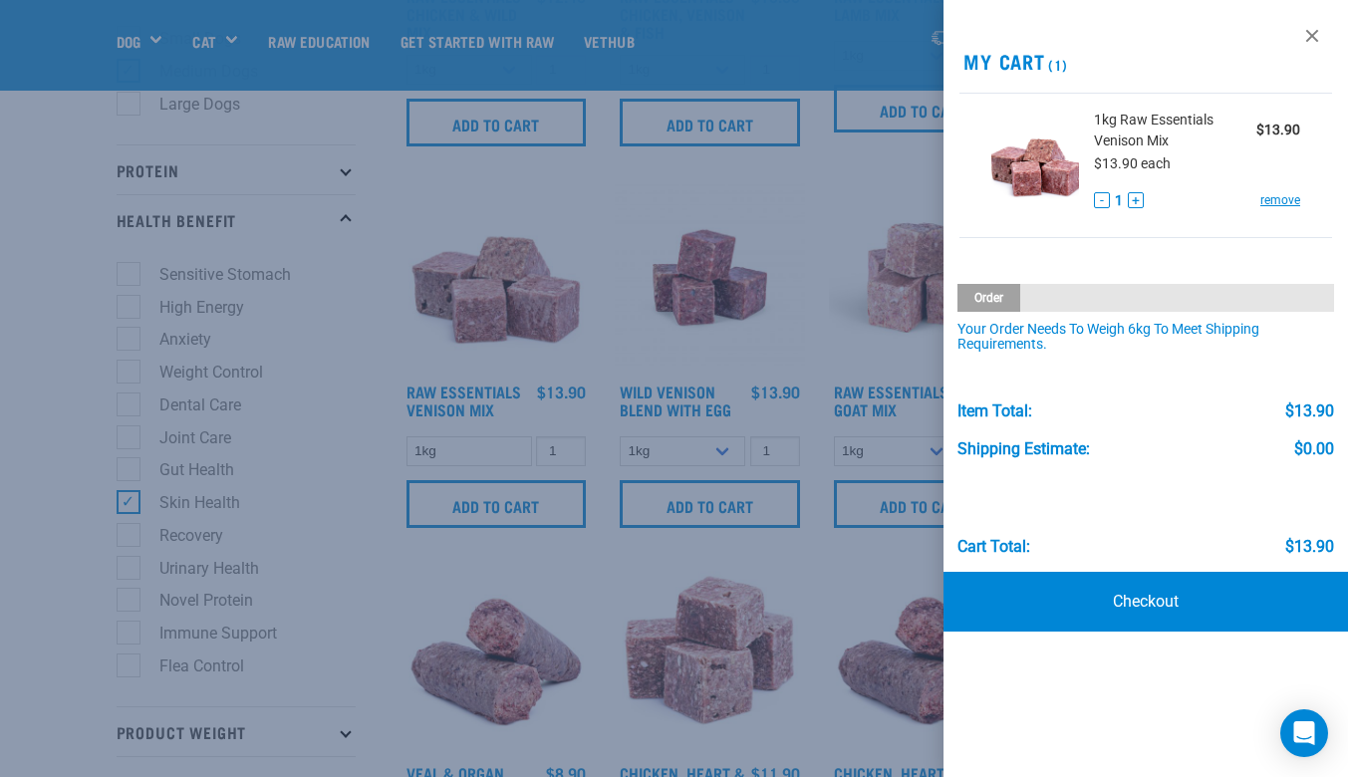
click at [801, 178] on div at bounding box center [674, 388] width 1348 height 777
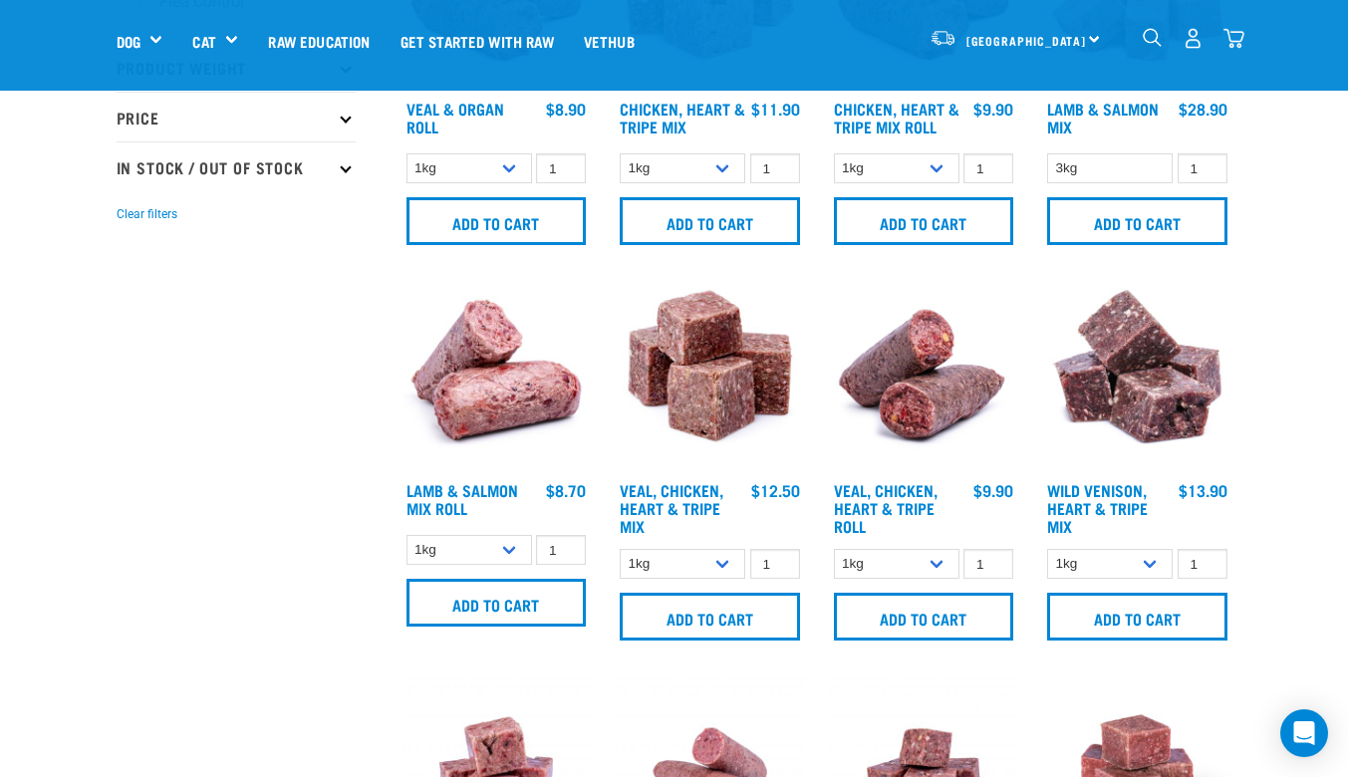
scroll to position [1431, 0]
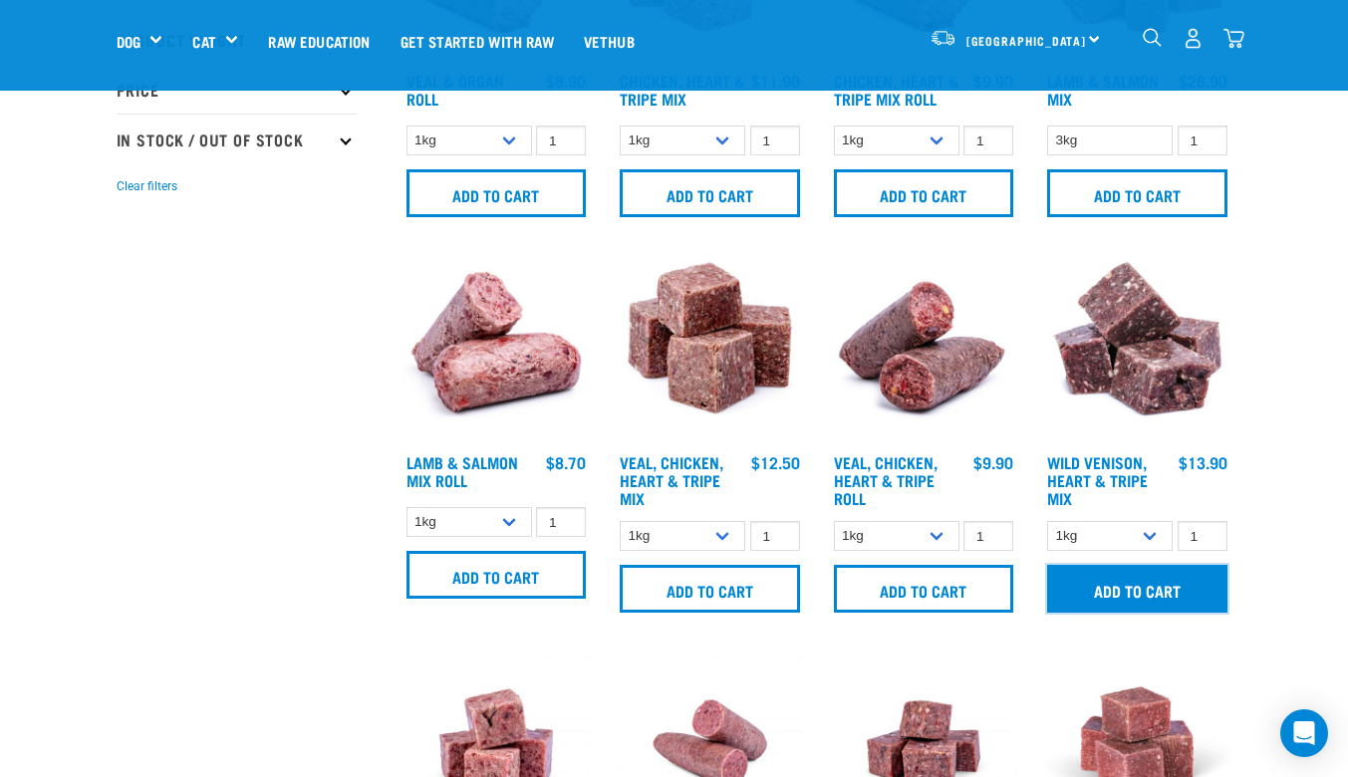
click at [1188, 590] on input "Add to cart" at bounding box center [1137, 589] width 180 height 48
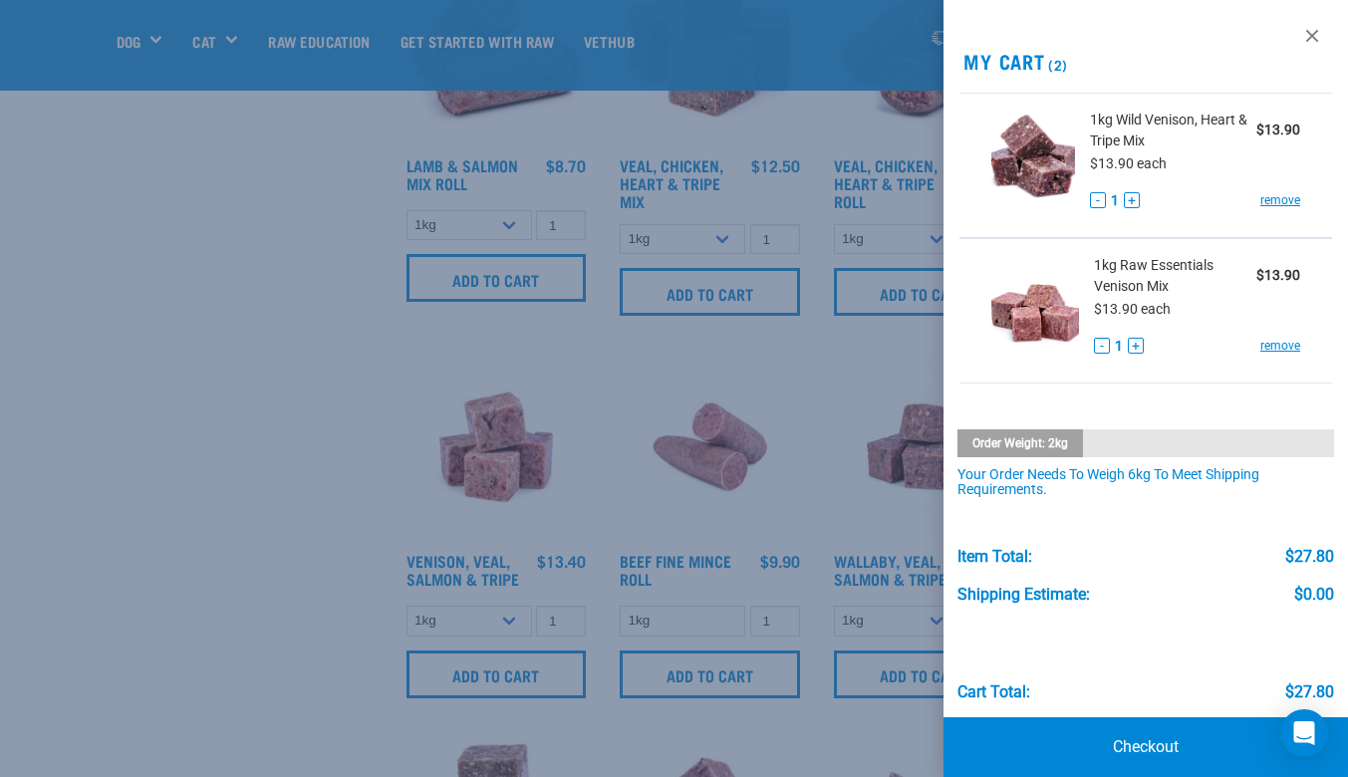
scroll to position [1730, 0]
click at [503, 661] on div at bounding box center [674, 388] width 1348 height 777
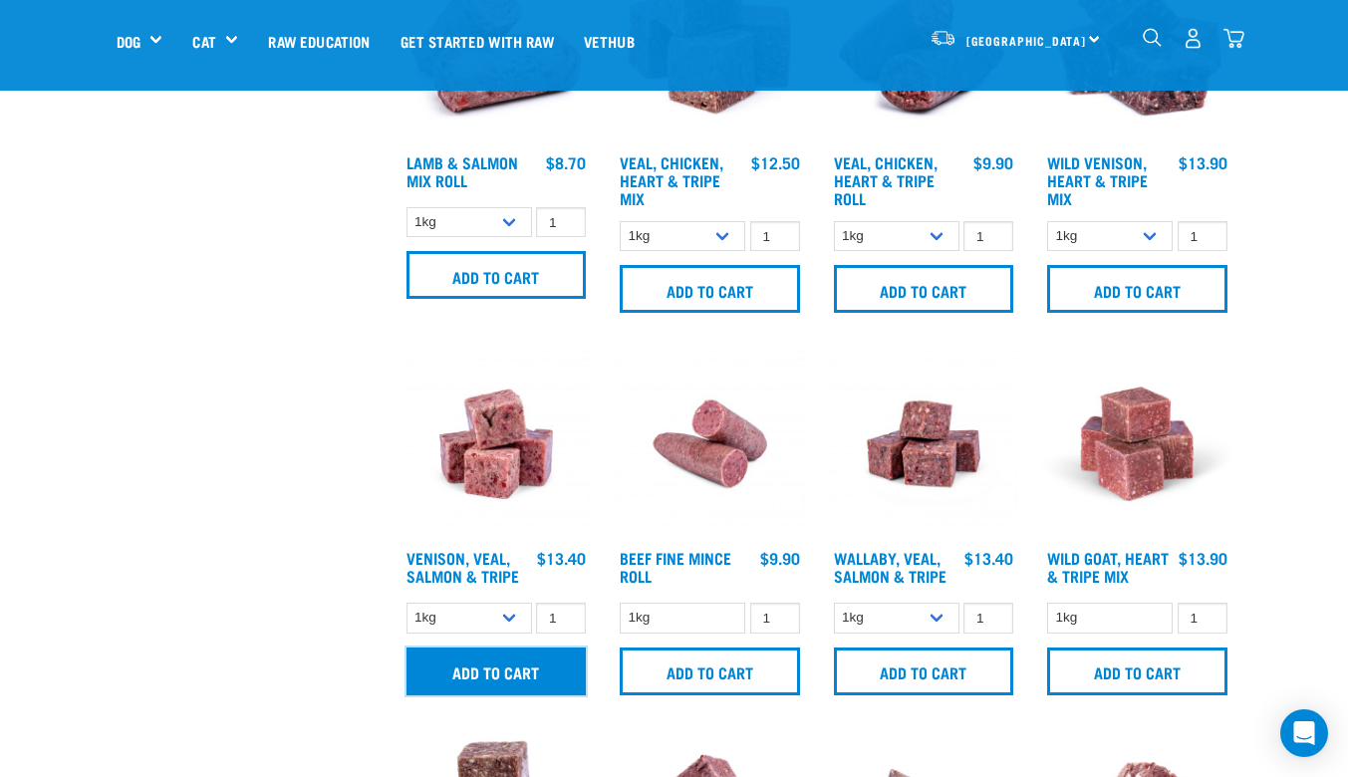
click at [503, 661] on input "Add to cart" at bounding box center [496, 672] width 180 height 48
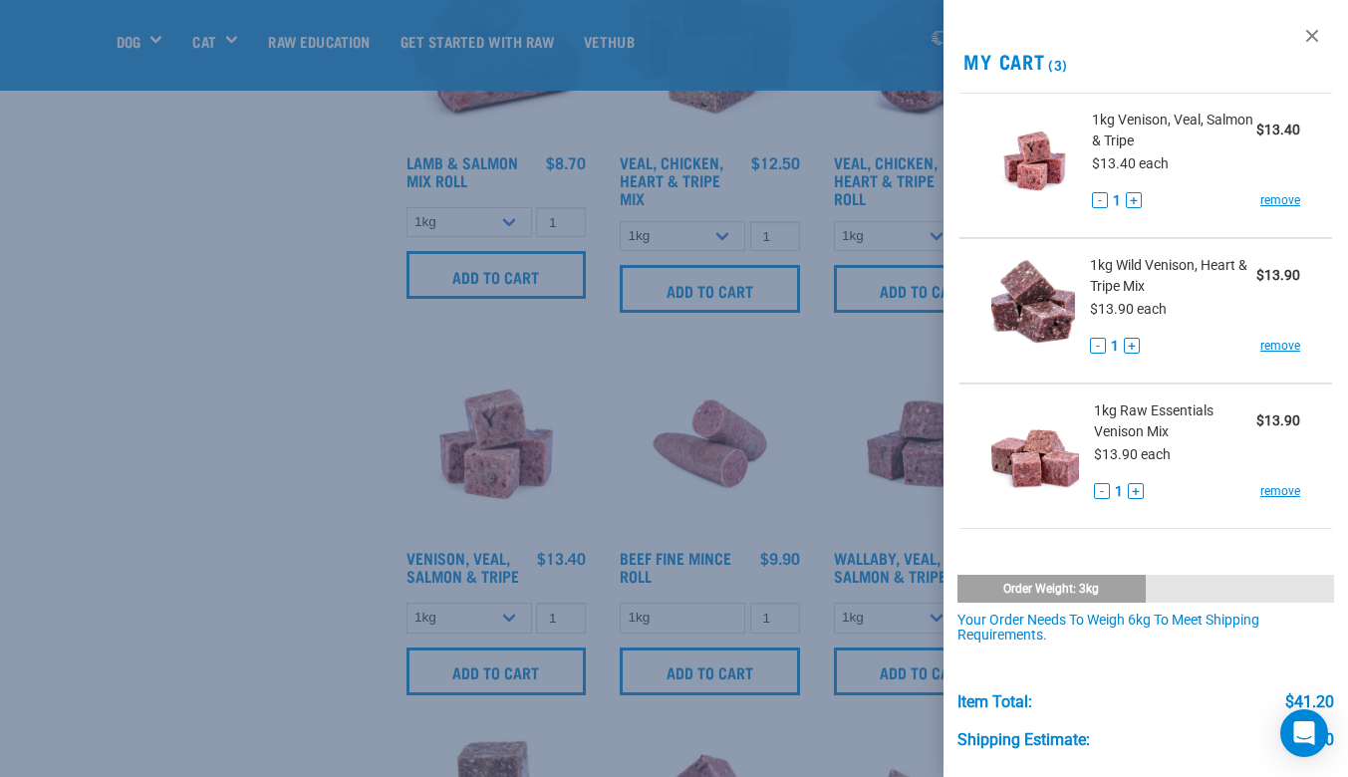
click at [1223, 532] on div "View past orders / re-order My Cart (3) 1kg Venison, Veal, Salmon & Tripe $13.4…" at bounding box center [1145, 388] width 404 height 777
click at [218, 453] on div at bounding box center [674, 388] width 1348 height 777
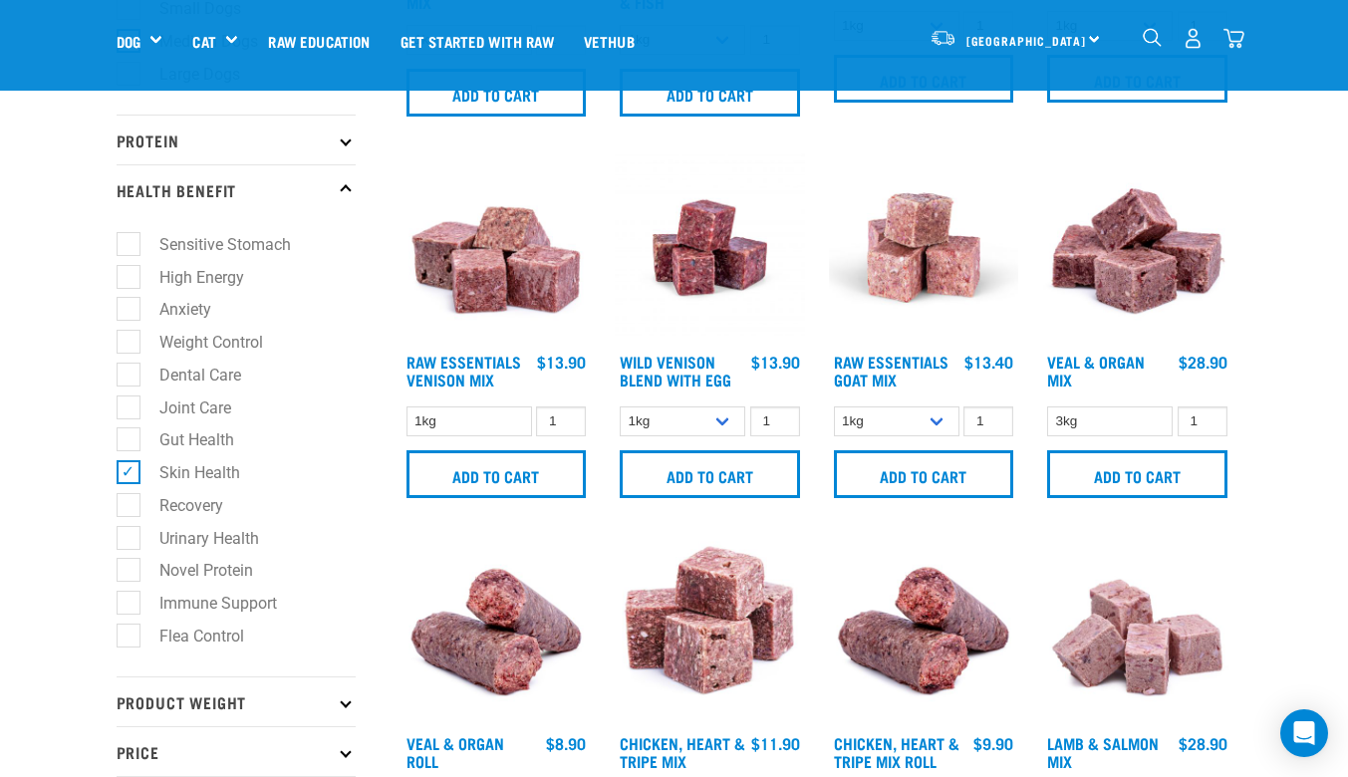
scroll to position [767, 0]
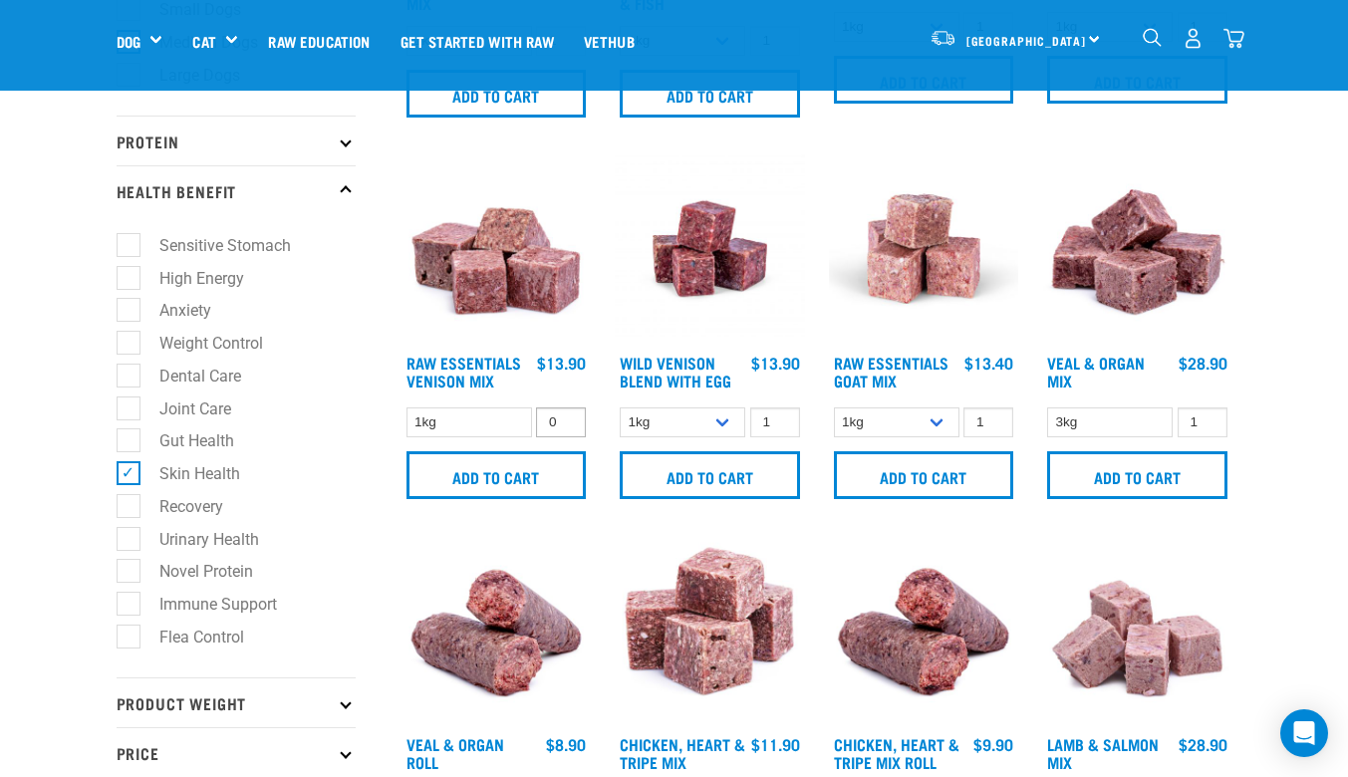
click at [562, 423] on input "0" at bounding box center [561, 422] width 50 height 31
click at [569, 418] on input "1" at bounding box center [561, 422] width 50 height 31
click at [569, 418] on input "2" at bounding box center [561, 422] width 50 height 31
click at [569, 418] on input "3" at bounding box center [561, 422] width 50 height 31
click at [563, 427] on input "2" at bounding box center [561, 422] width 50 height 31
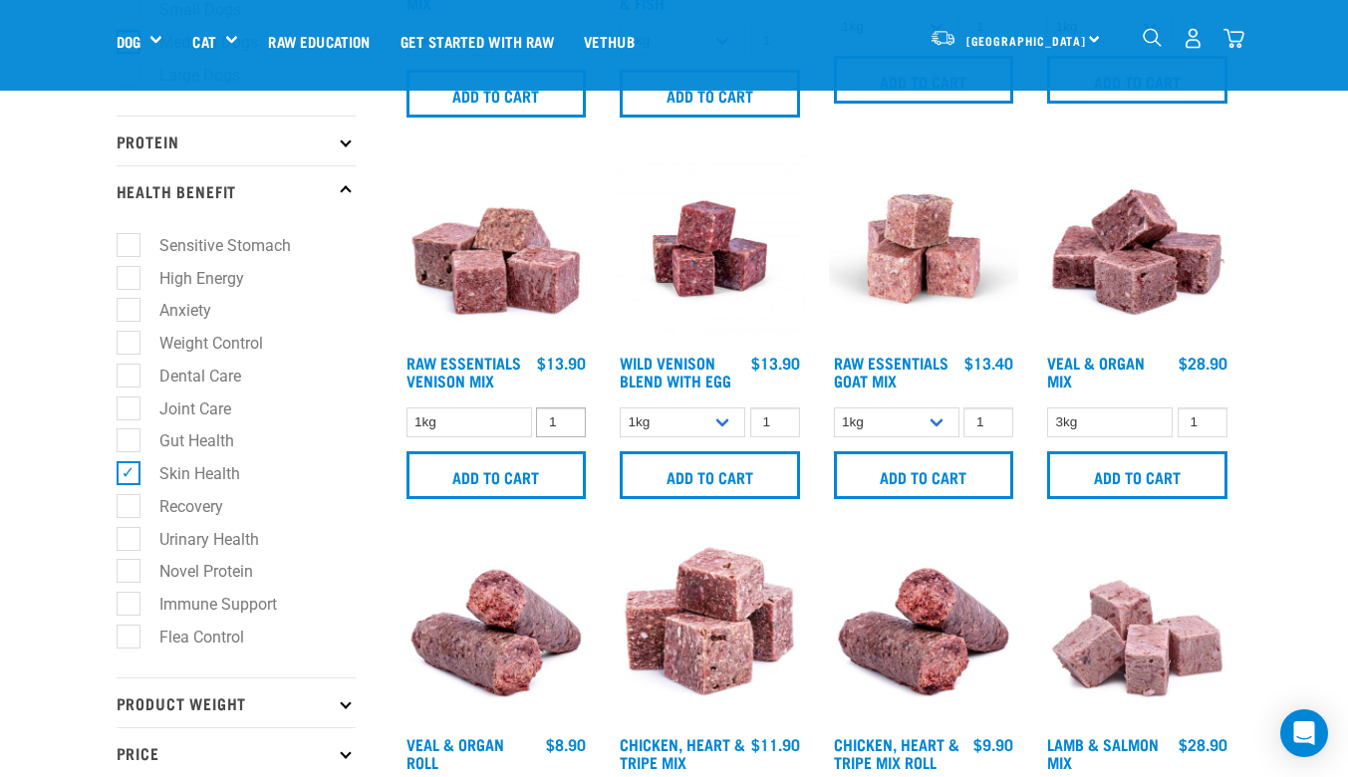
click at [563, 427] on input "1" at bounding box center [561, 422] width 50 height 31
type input "0"
click at [563, 427] on input "0" at bounding box center [561, 422] width 50 height 31
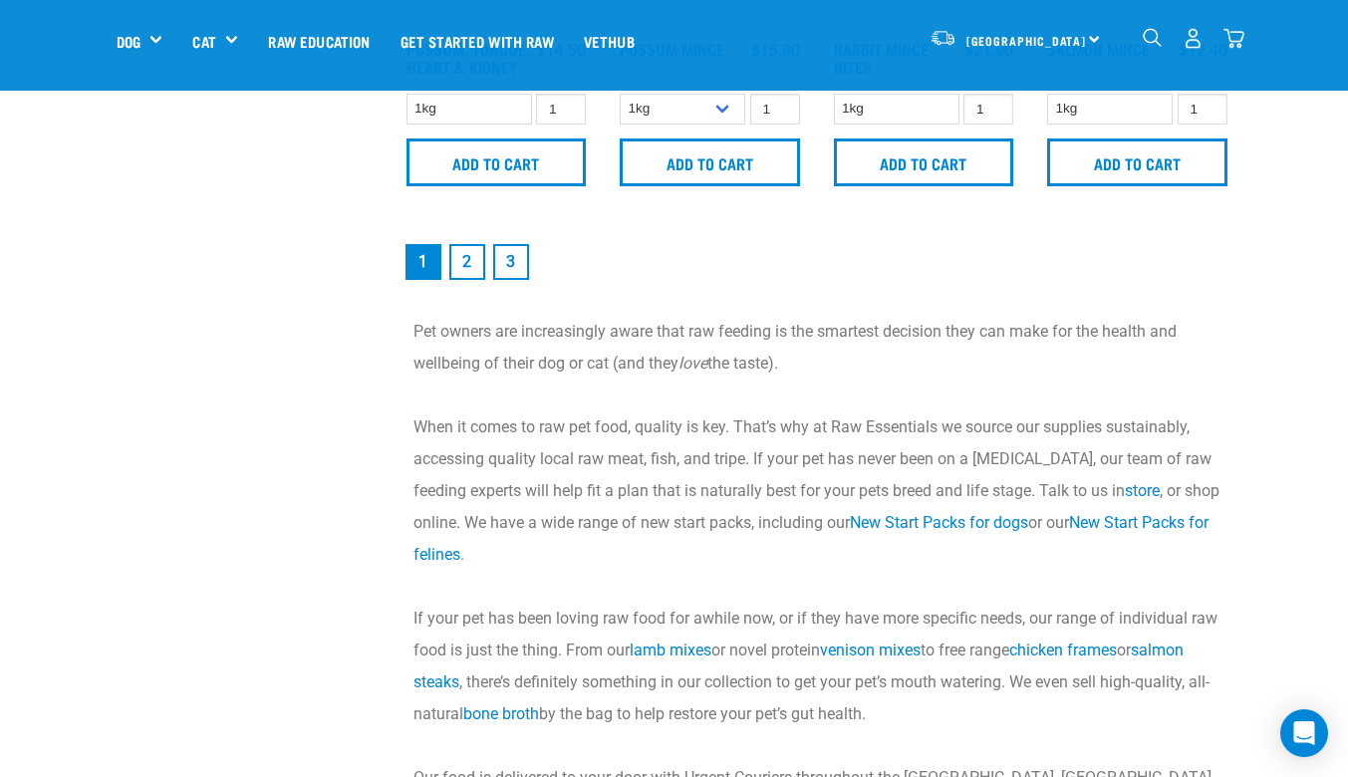
scroll to position [2734, 0]
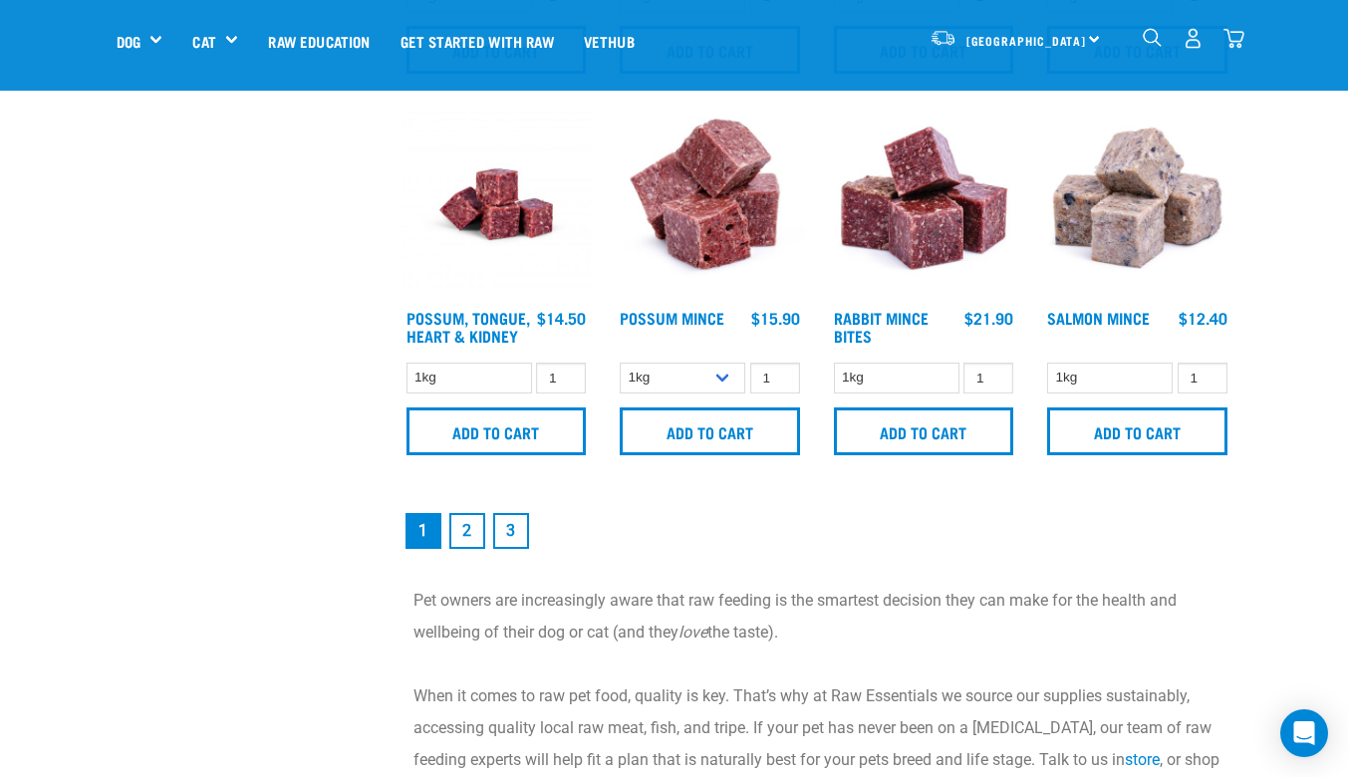
click at [468, 549] on link "2" at bounding box center [467, 531] width 36 height 36
click at [864, 539] on nav "1 2 3" at bounding box center [816, 531] width 831 height 44
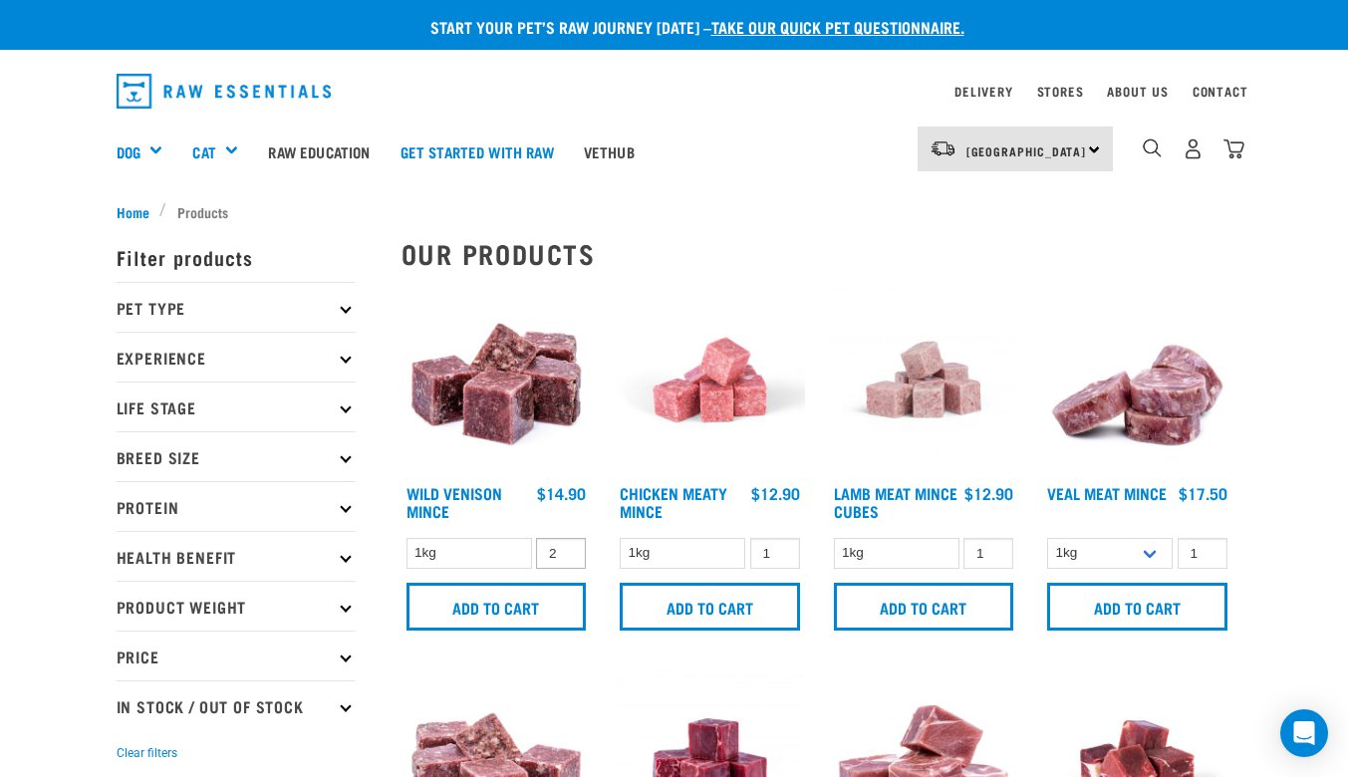
click at [565, 551] on input "2" at bounding box center [561, 553] width 50 height 31
click at [567, 549] on input "3" at bounding box center [561, 553] width 50 height 31
type input "4"
click at [567, 549] on input "4" at bounding box center [561, 553] width 50 height 31
click at [539, 611] on input "Add to cart" at bounding box center [496, 607] width 180 height 48
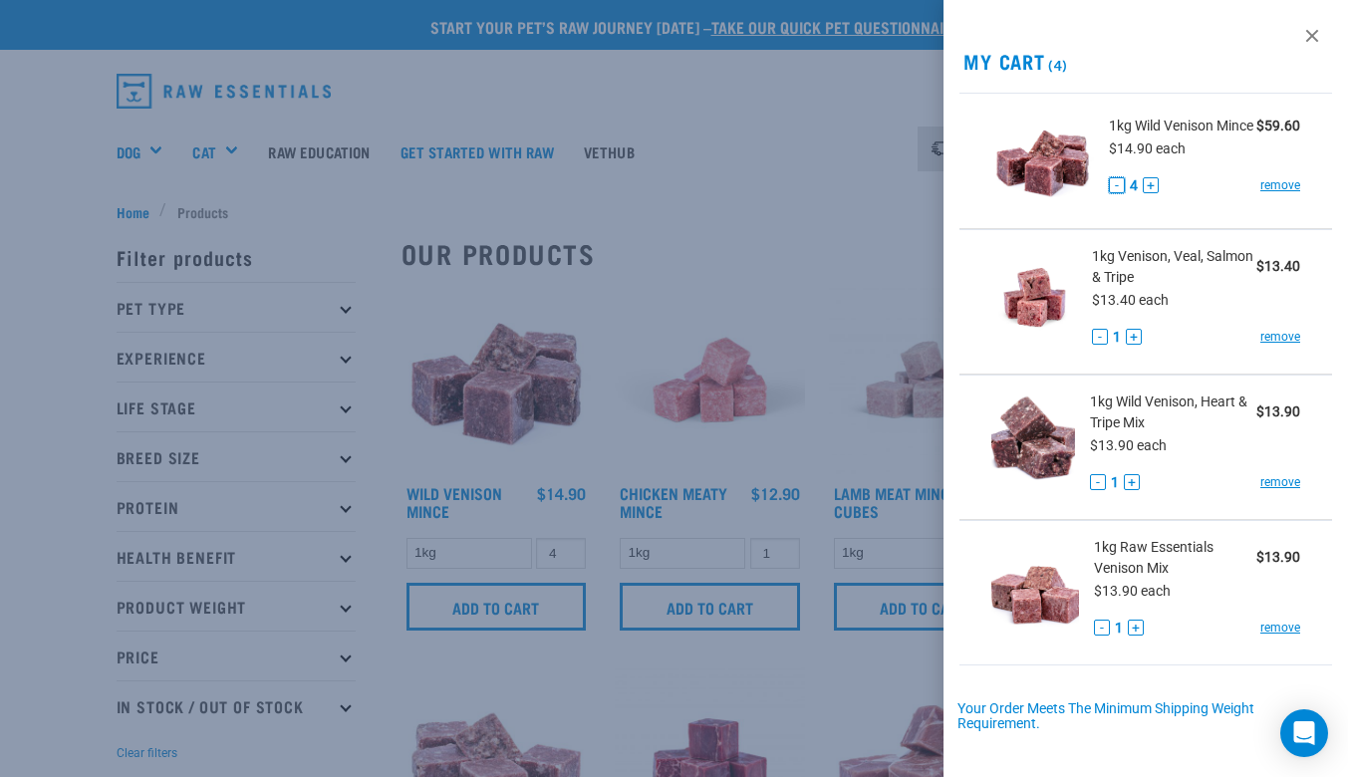
click at [1112, 193] on button "-" at bounding box center [1117, 185] width 16 height 16
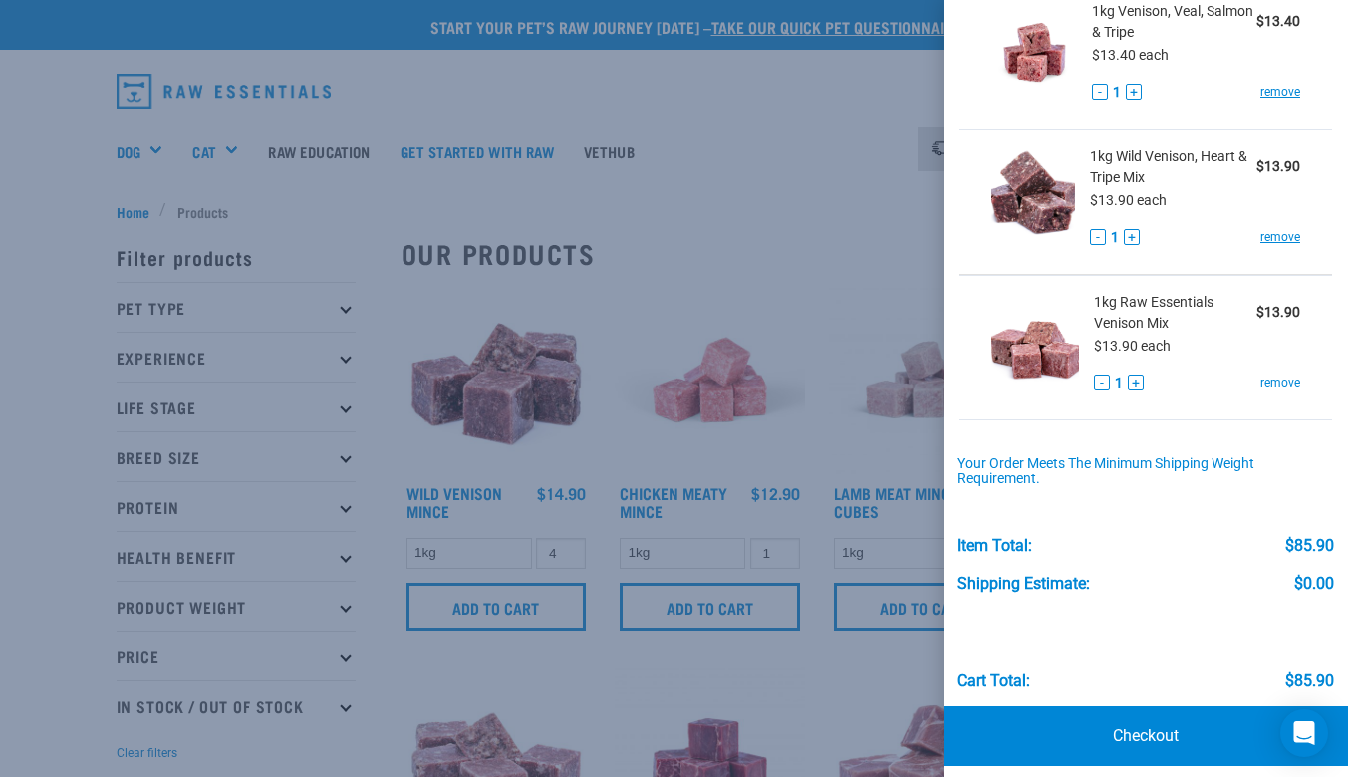
scroll to position [267, 0]
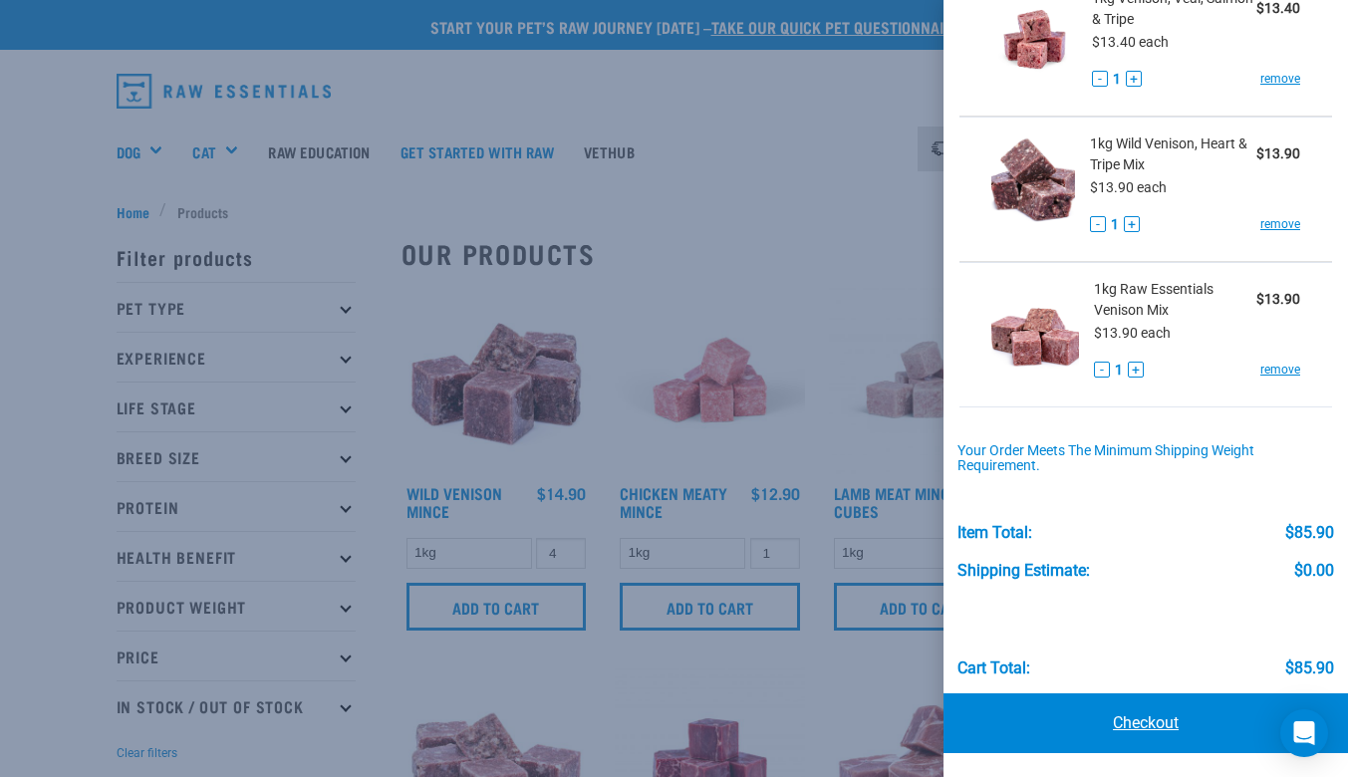
click at [1144, 721] on link "Checkout" at bounding box center [1145, 723] width 404 height 60
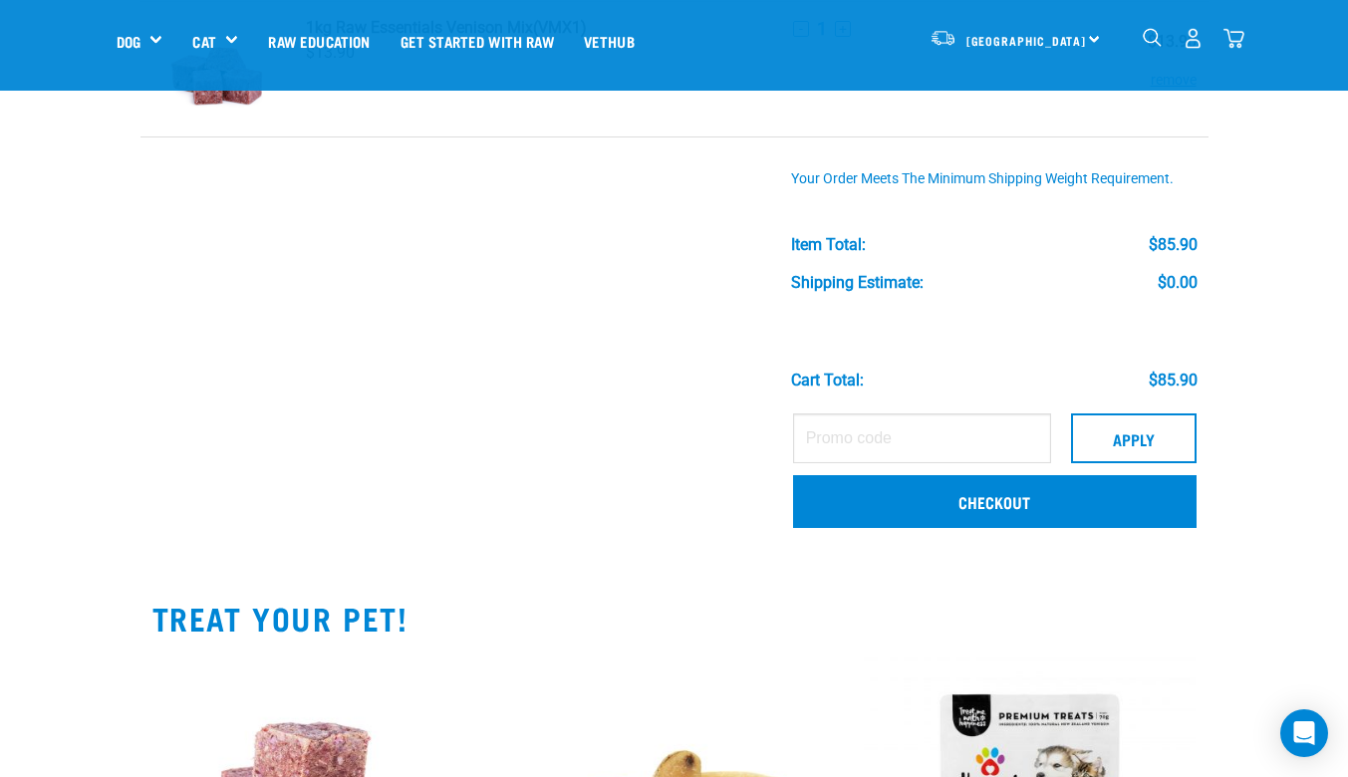
scroll to position [591, 0]
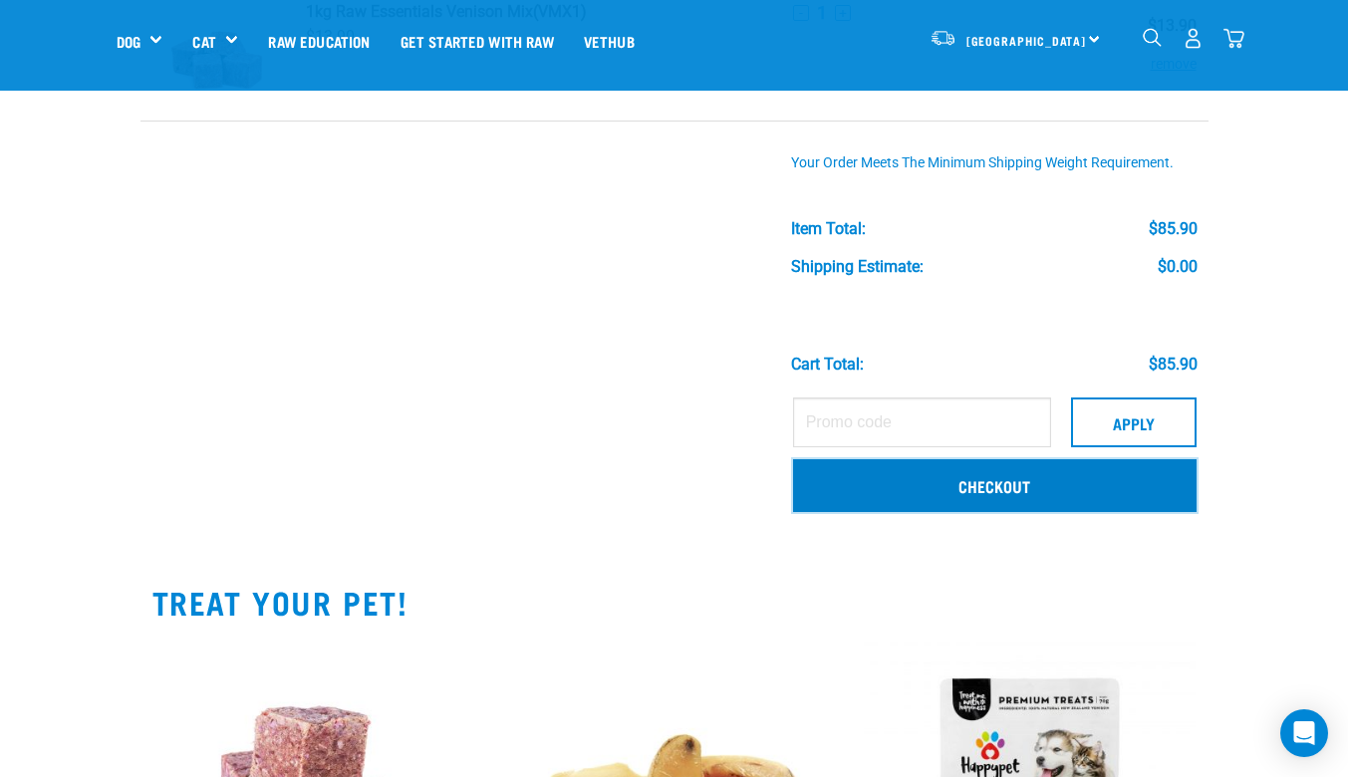
click at [1092, 499] on link "Checkout" at bounding box center [994, 485] width 403 height 52
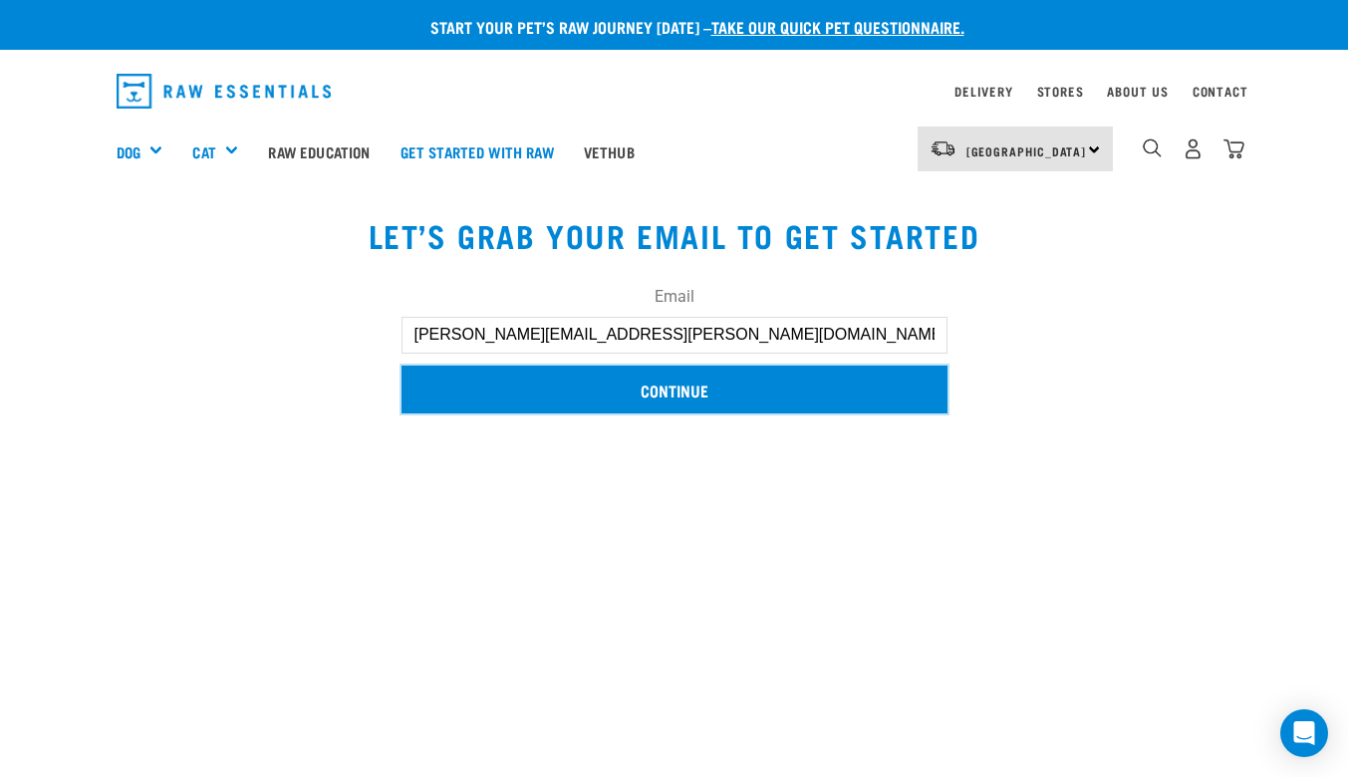
click at [760, 395] on input "Continue" at bounding box center [674, 390] width 546 height 48
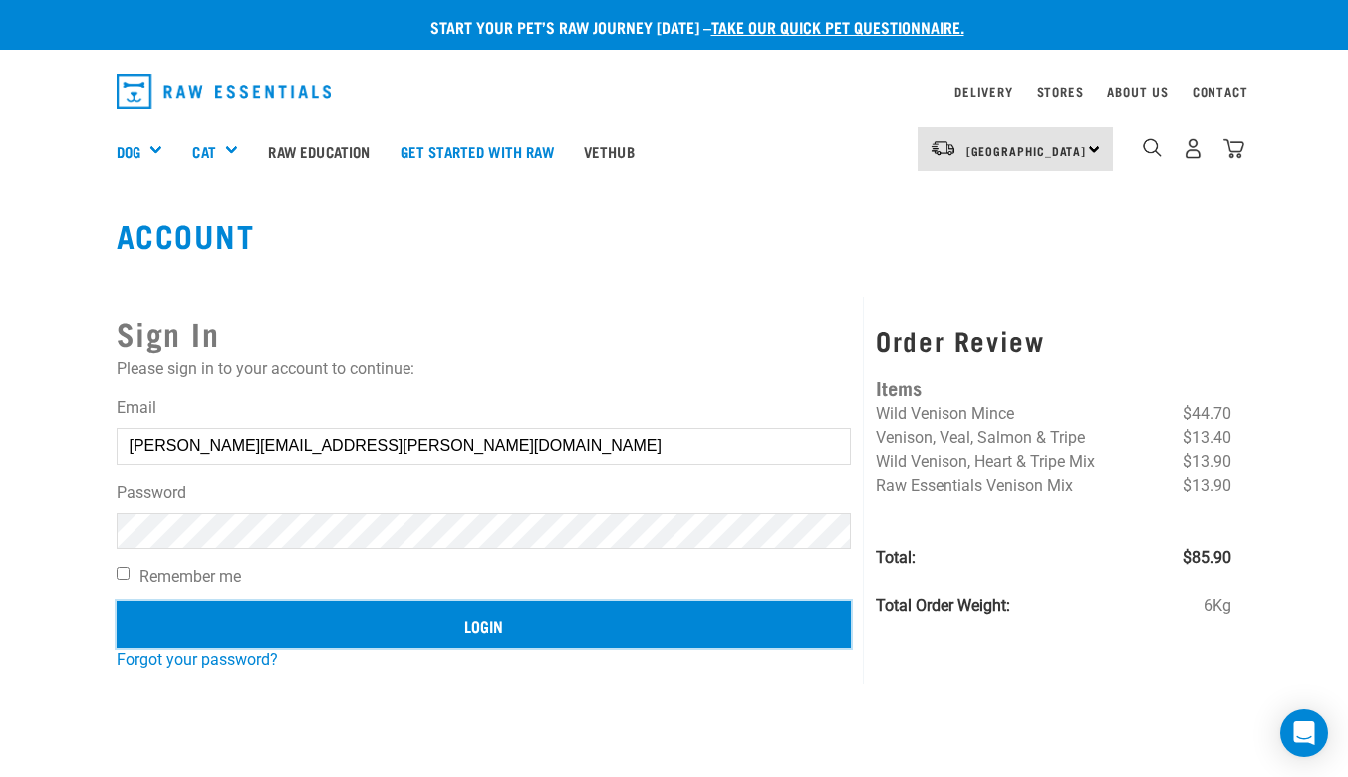
click at [222, 631] on input "Login" at bounding box center [484, 625] width 735 height 48
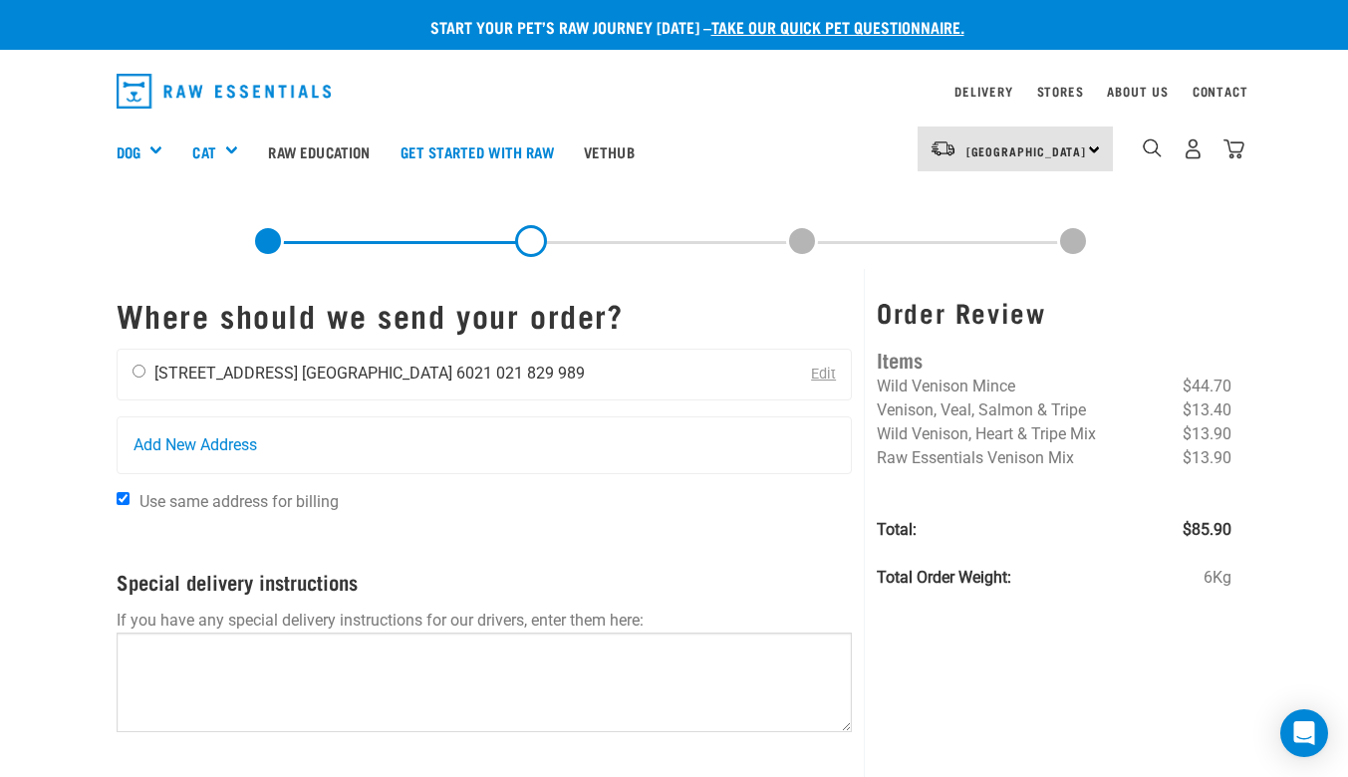
click at [138, 371] on input "radio" at bounding box center [139, 371] width 13 height 13
radio input "true"
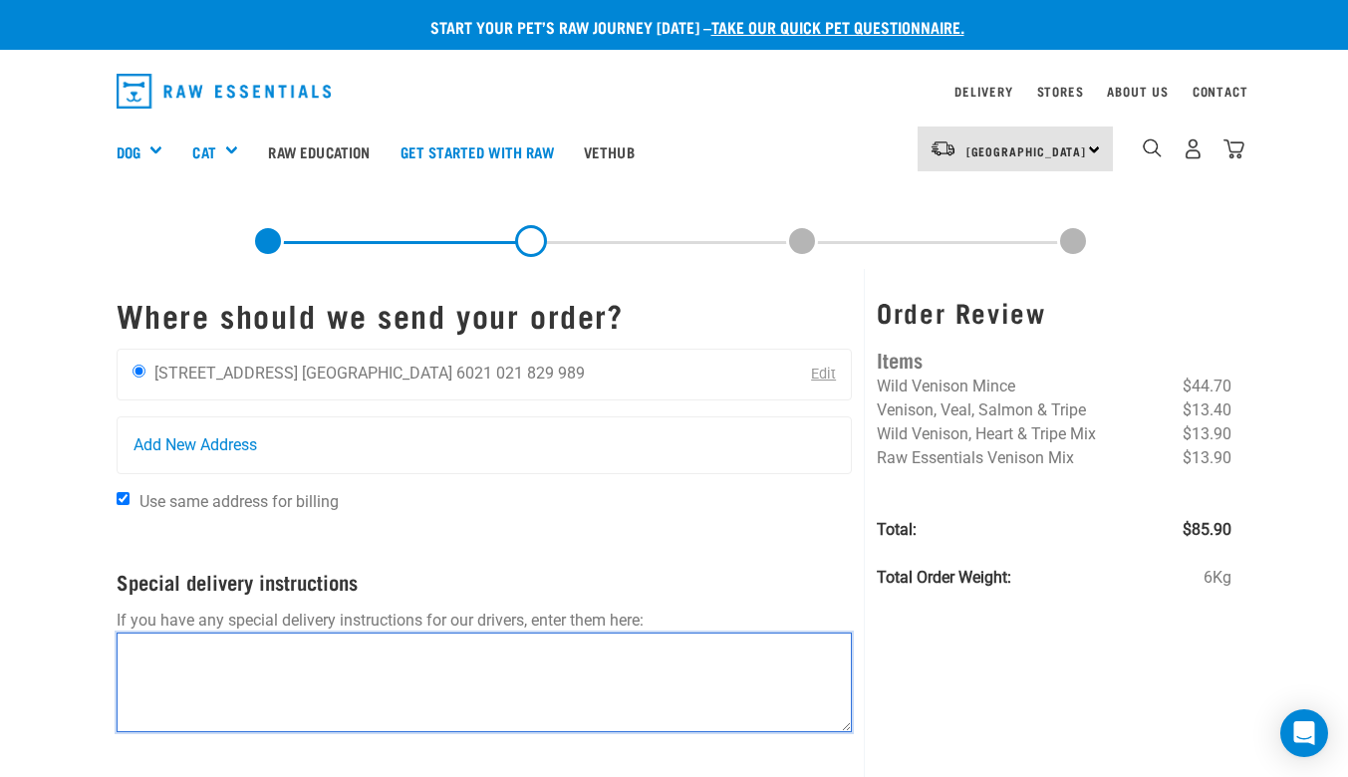
click at [215, 667] on textarea at bounding box center [485, 683] width 736 height 100
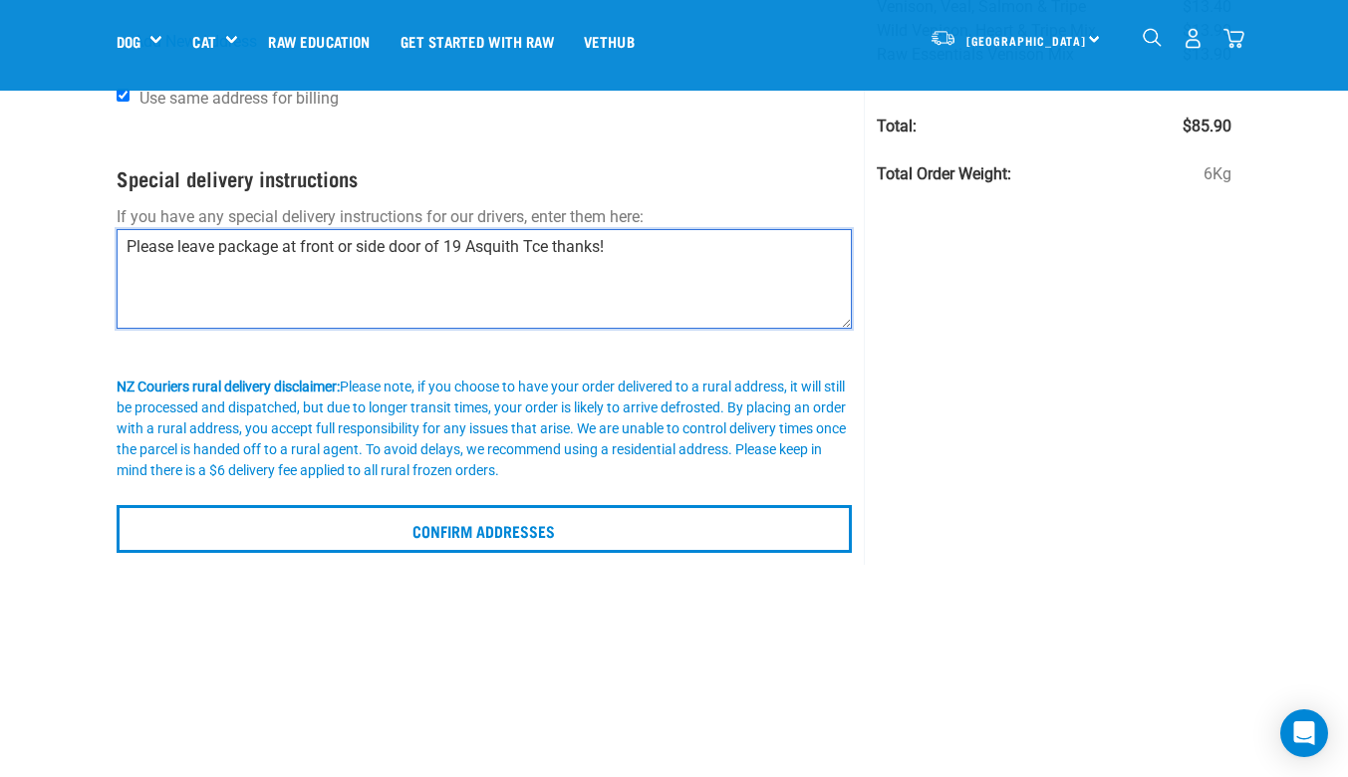
scroll to position [274, 0]
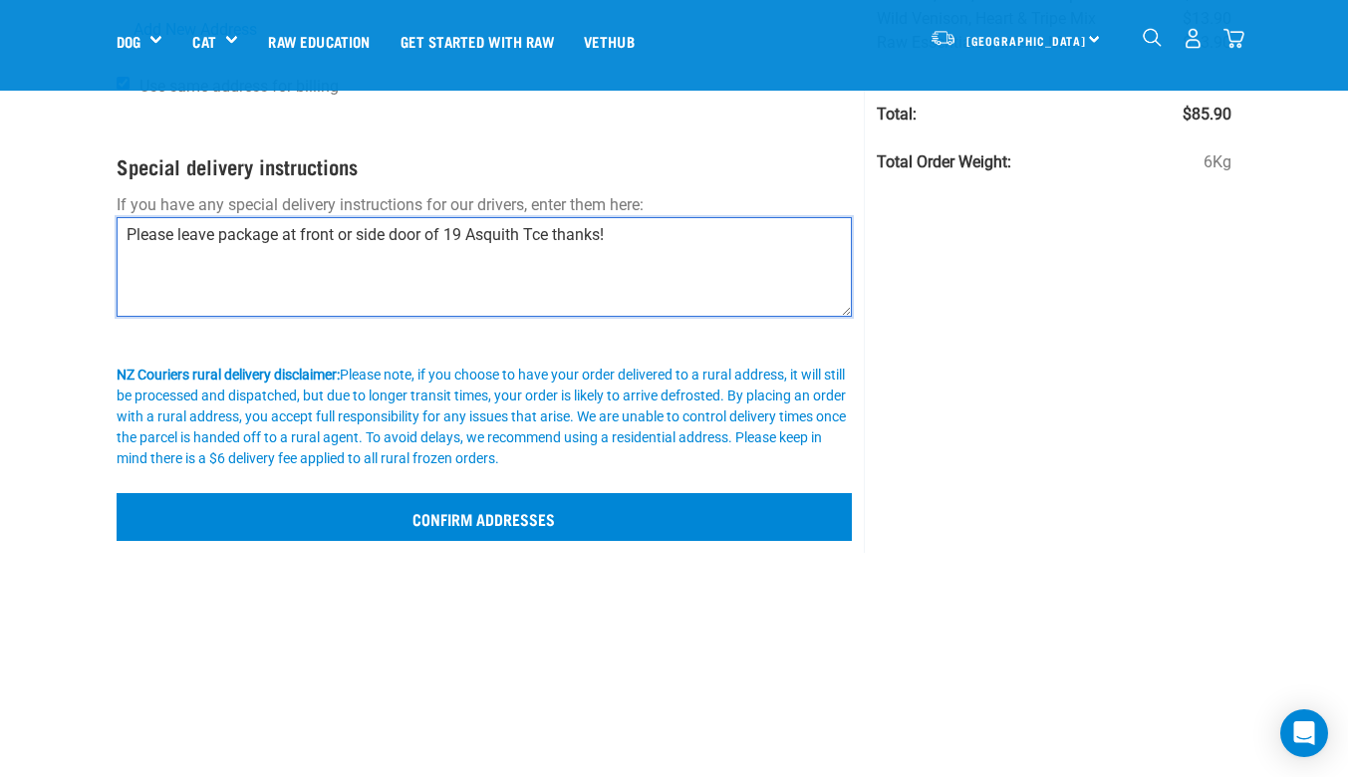
type textarea "Please leave package at front or side door of 19 Asquith Tce thanks!"
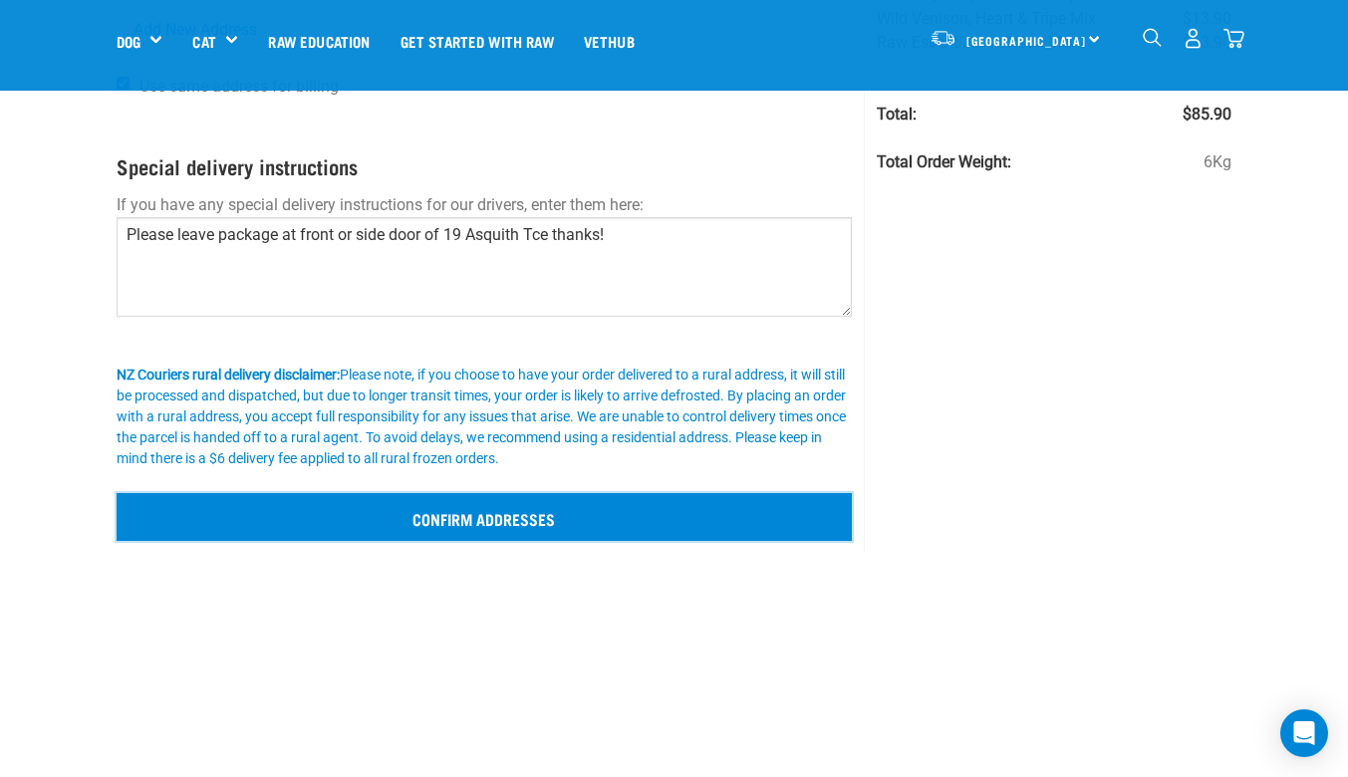
click at [564, 513] on input "Confirm addresses" at bounding box center [485, 517] width 736 height 48
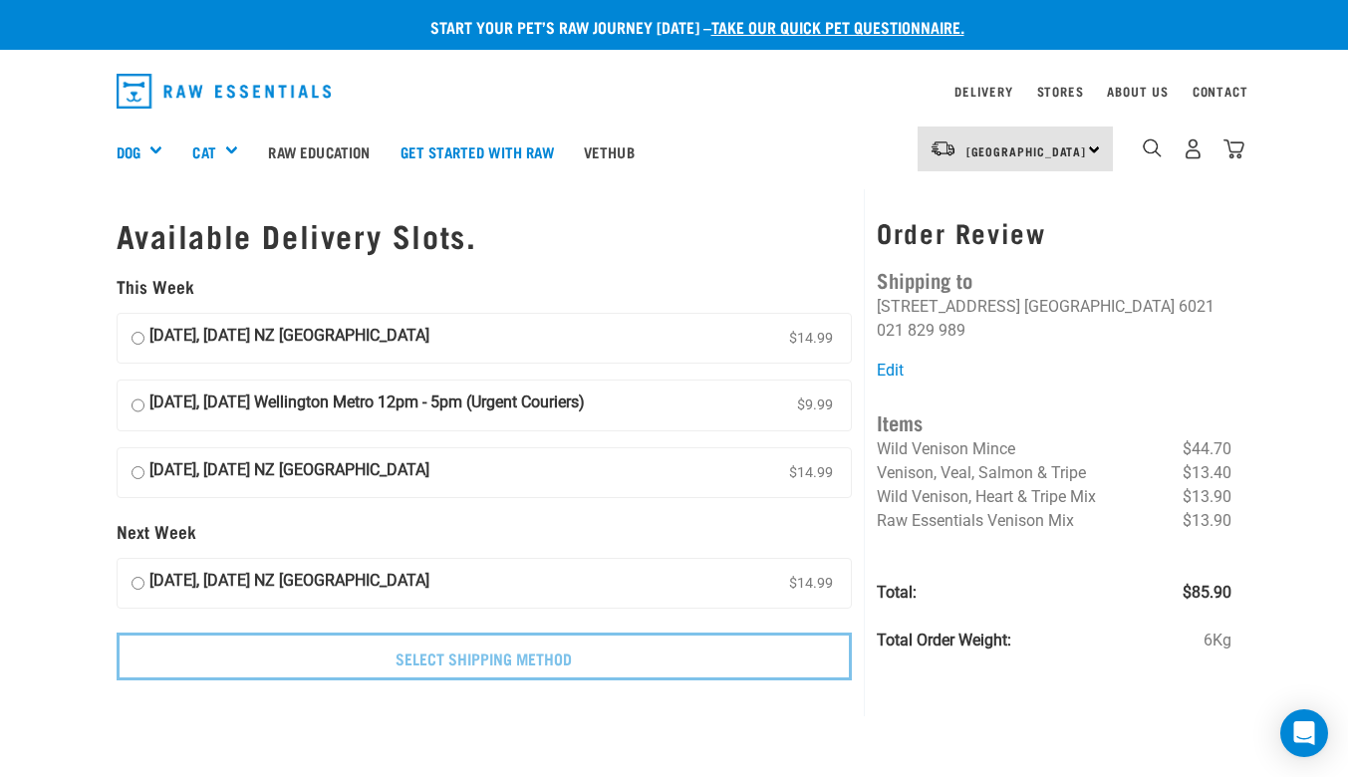
click at [141, 407] on input "18 September, Thursday Wellington Metro 12pm - 5pm (Urgent Couriers) $9.99" at bounding box center [138, 406] width 13 height 30
radio input "true"
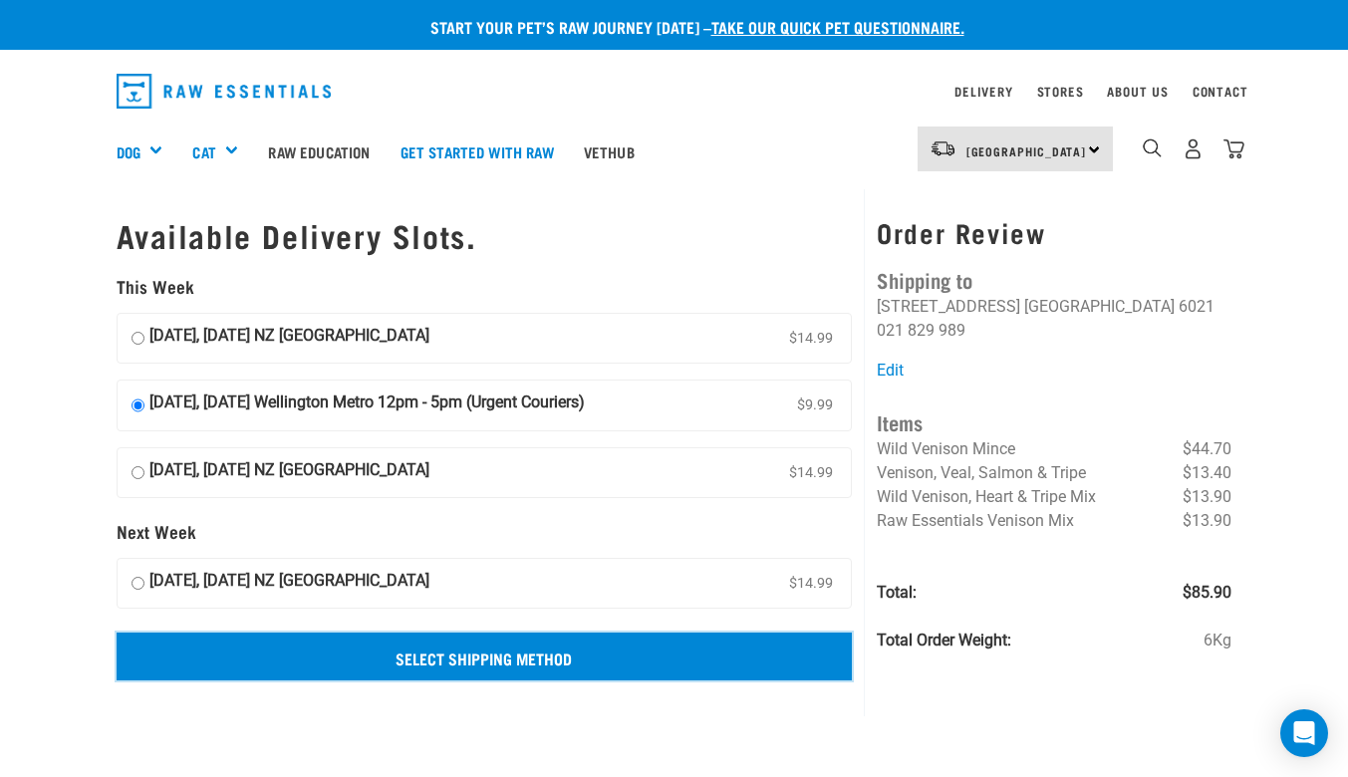
click at [674, 665] on input "Select Shipping Method" at bounding box center [485, 657] width 736 height 48
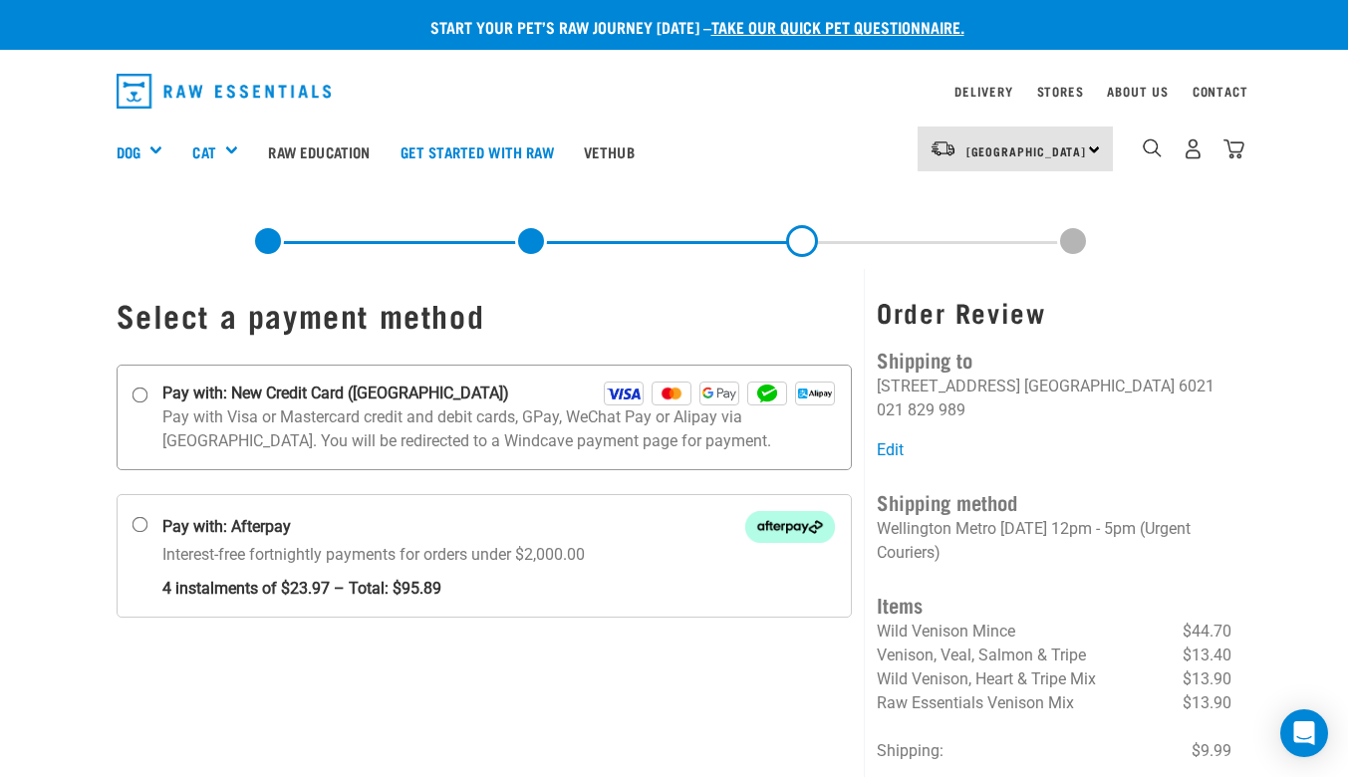
click at [145, 398] on input "Pay with: New Credit Card ([GEOGRAPHIC_DATA])" at bounding box center [140, 395] width 16 height 16
radio input "true"
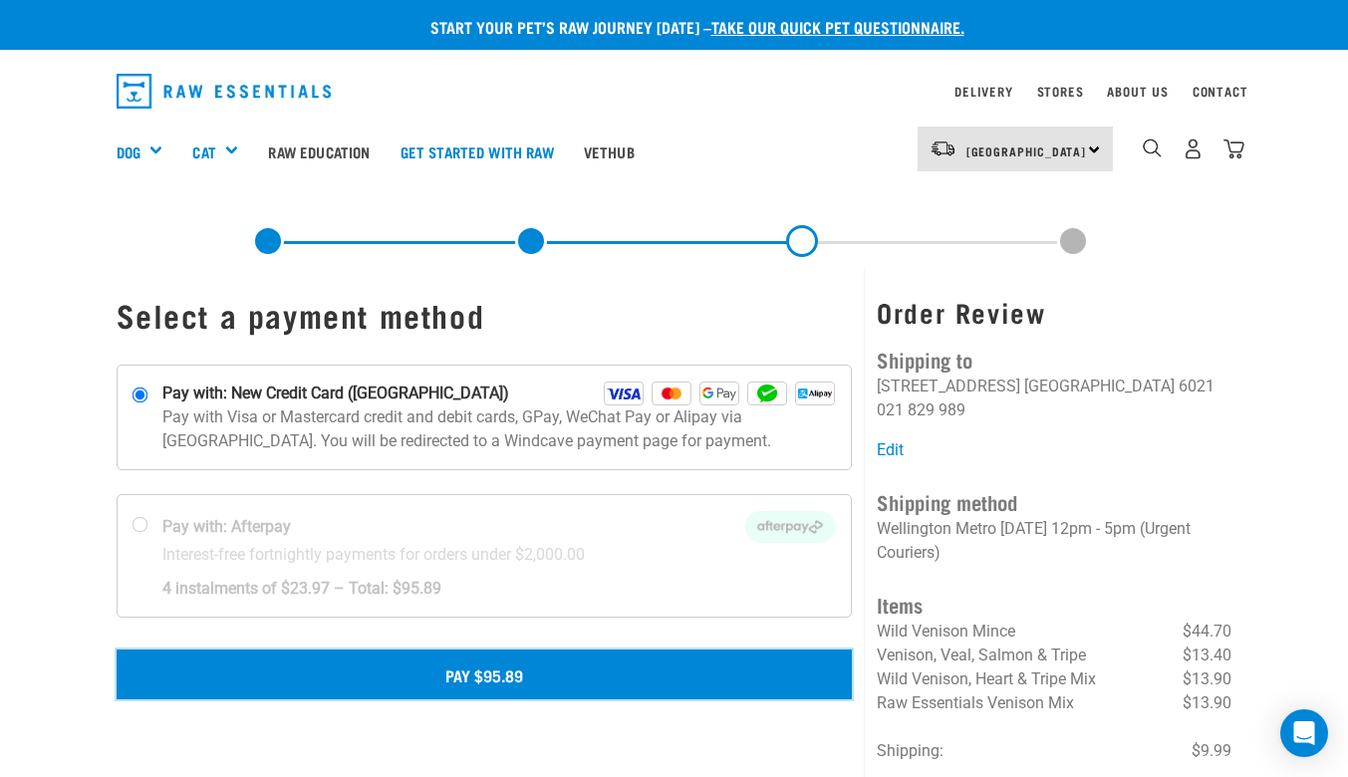
click at [526, 664] on button "Pay $95.89" at bounding box center [485, 675] width 736 height 50
